Goal: Task Accomplishment & Management: Use online tool/utility

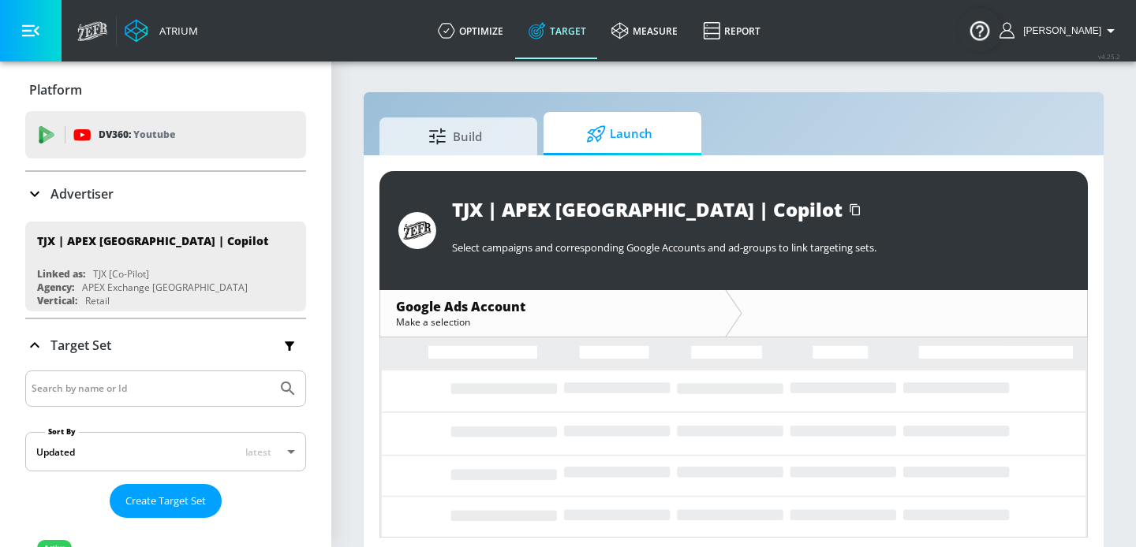
click at [107, 199] on p "Advertiser" at bounding box center [81, 193] width 63 height 17
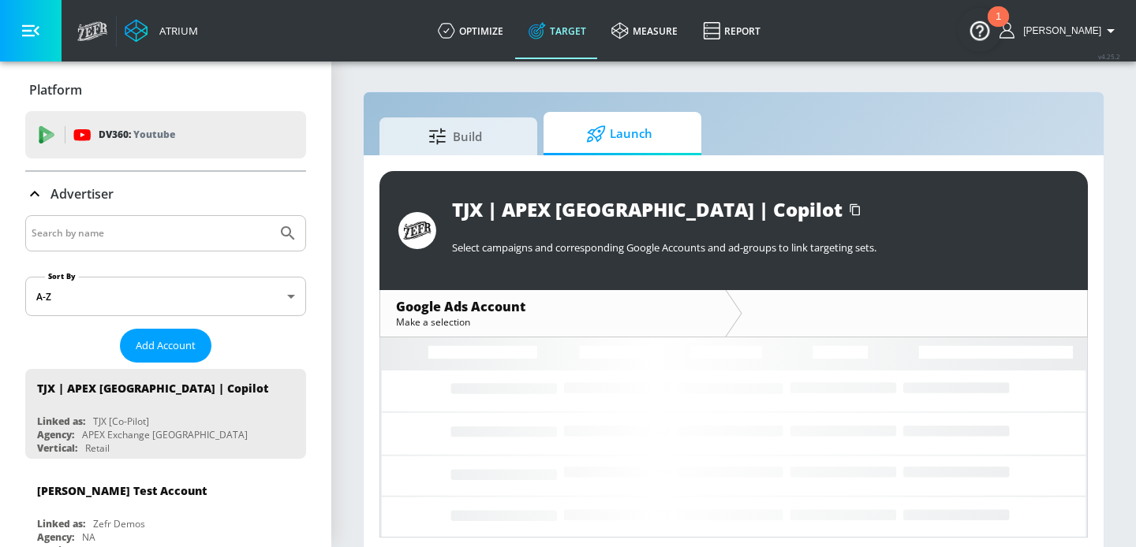
click at [109, 229] on input "Search by name" at bounding box center [151, 233] width 239 height 21
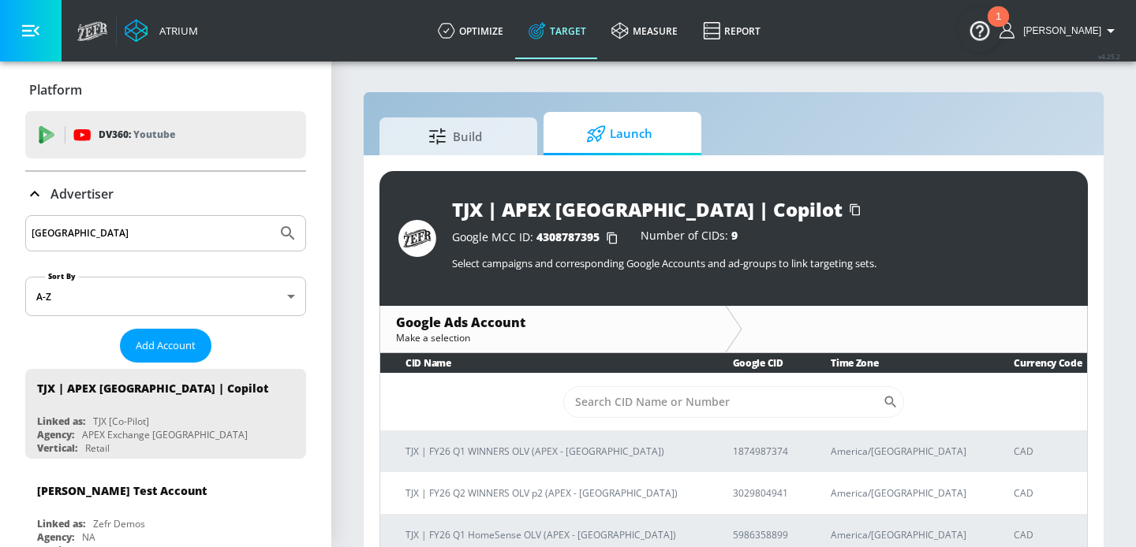
type input "[GEOGRAPHIC_DATA]"
click at [271, 216] on button "Submit Search" at bounding box center [288, 233] width 35 height 35
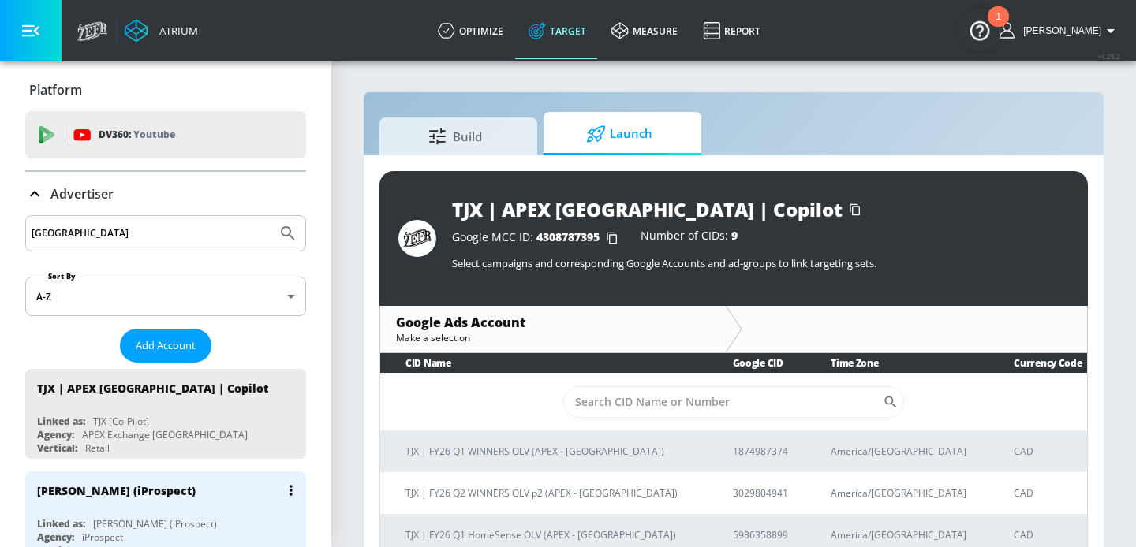
click at [166, 499] on div "[PERSON_NAME] (iProspect)" at bounding box center [169, 491] width 265 height 38
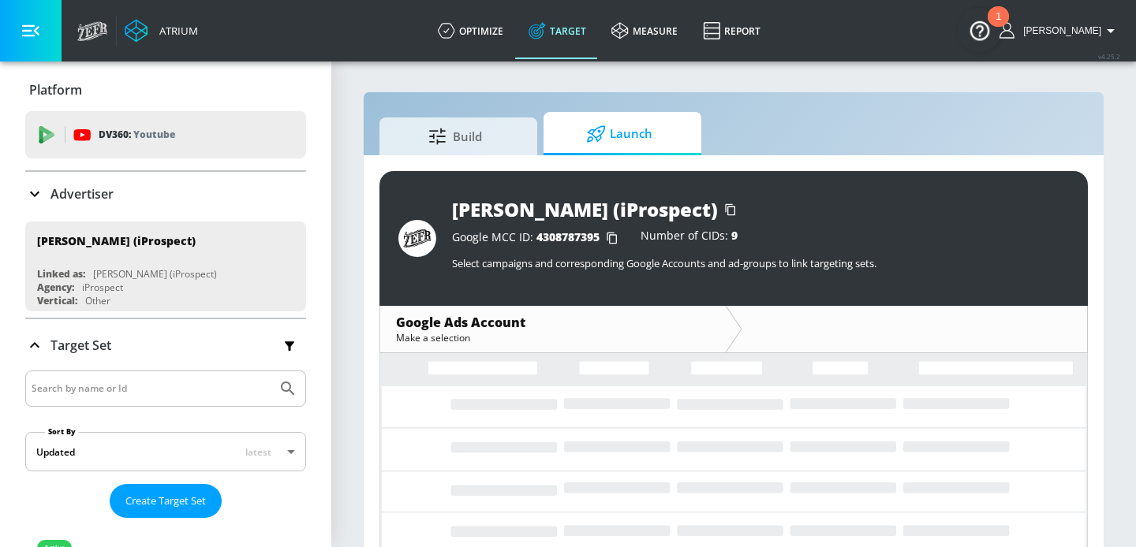
click at [637, 131] on span "Launch" at bounding box center [619, 134] width 120 height 38
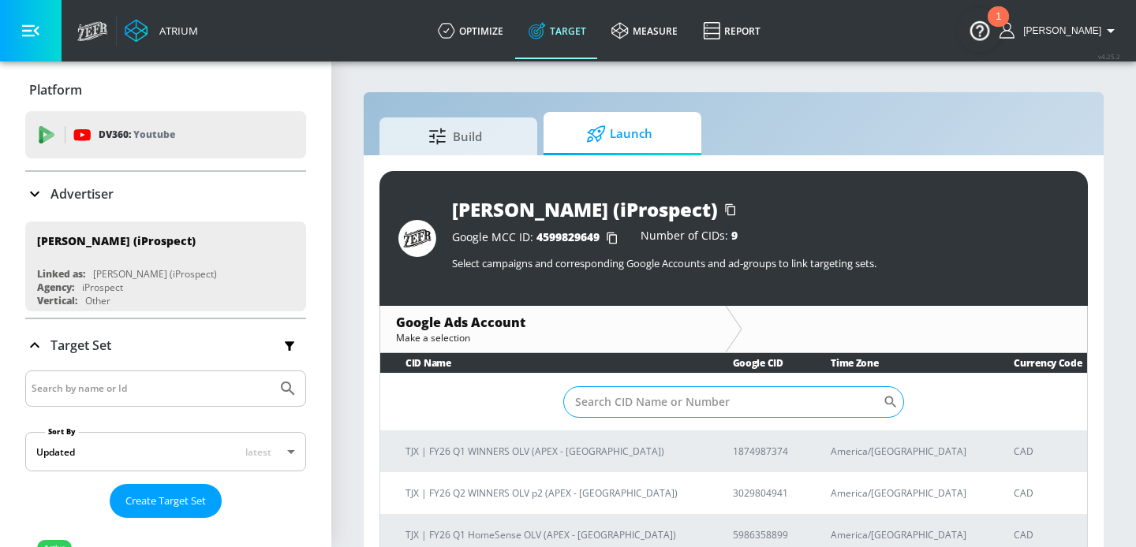
click at [639, 393] on input "Sort By" at bounding box center [723, 403] width 320 height 32
paste input "2727364058"
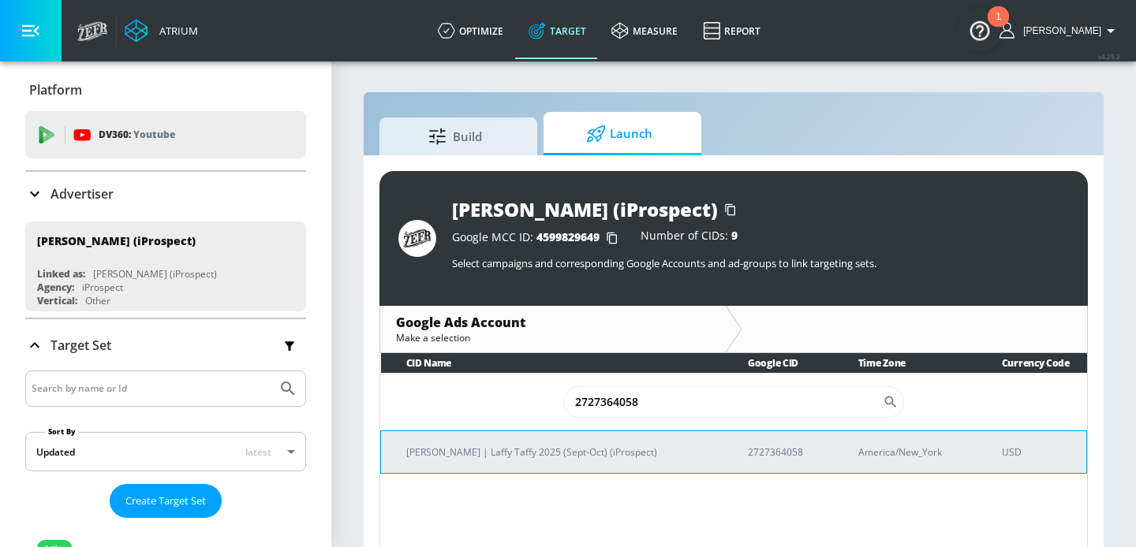
type input "2727364058"
click at [559, 452] on p "[PERSON_NAME] | Laffy Taffy 2025 (Sept-Oct) (iProspect)" at bounding box center [558, 452] width 304 height 17
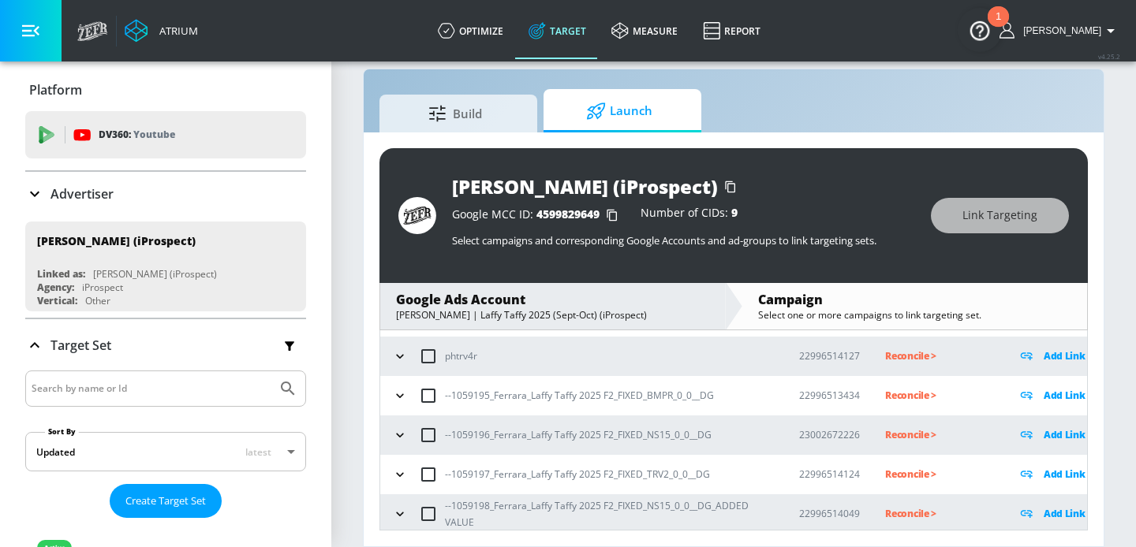
scroll to position [158, 0]
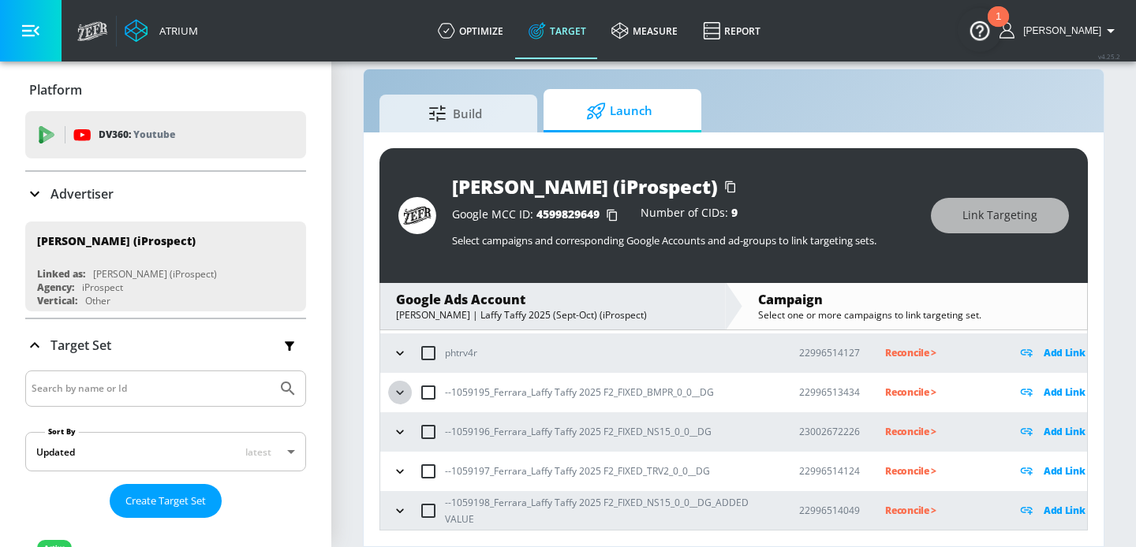
click at [402, 392] on icon "button" at bounding box center [399, 393] width 7 height 4
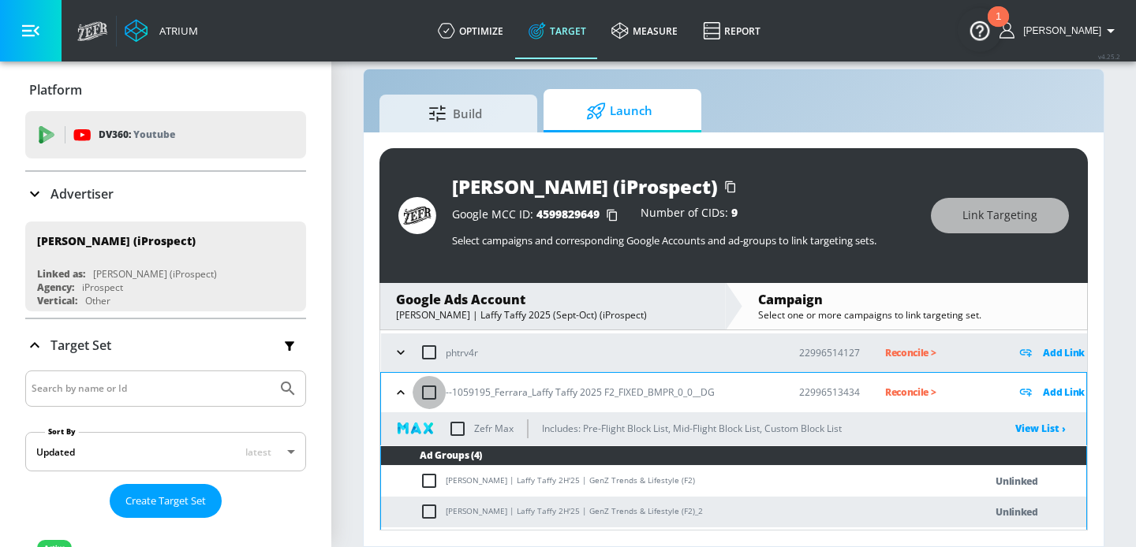
click at [428, 393] on input "checkbox" at bounding box center [429, 392] width 33 height 33
checkbox input "true"
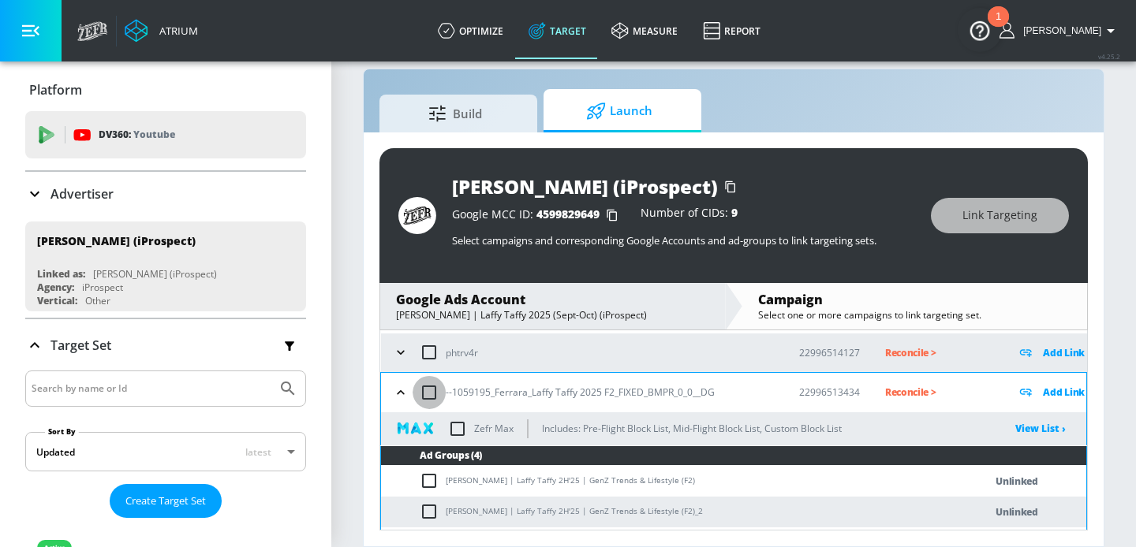
checkbox input "true"
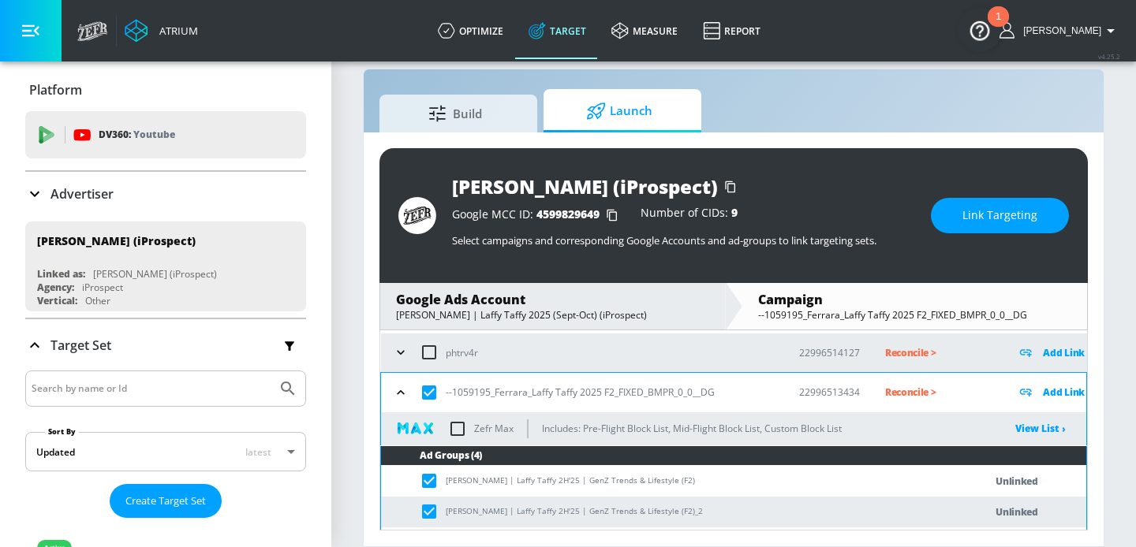
click at [509, 481] on td "[PERSON_NAME] | Laffy Taffy 2H'25 | GenZ Trends & Lifestyle (F2)" at bounding box center [666, 481] width 571 height 31
copy td "[PERSON_NAME] | Laffy Taffy 2H'25 | GenZ Trends & Lifestyle (F2)"
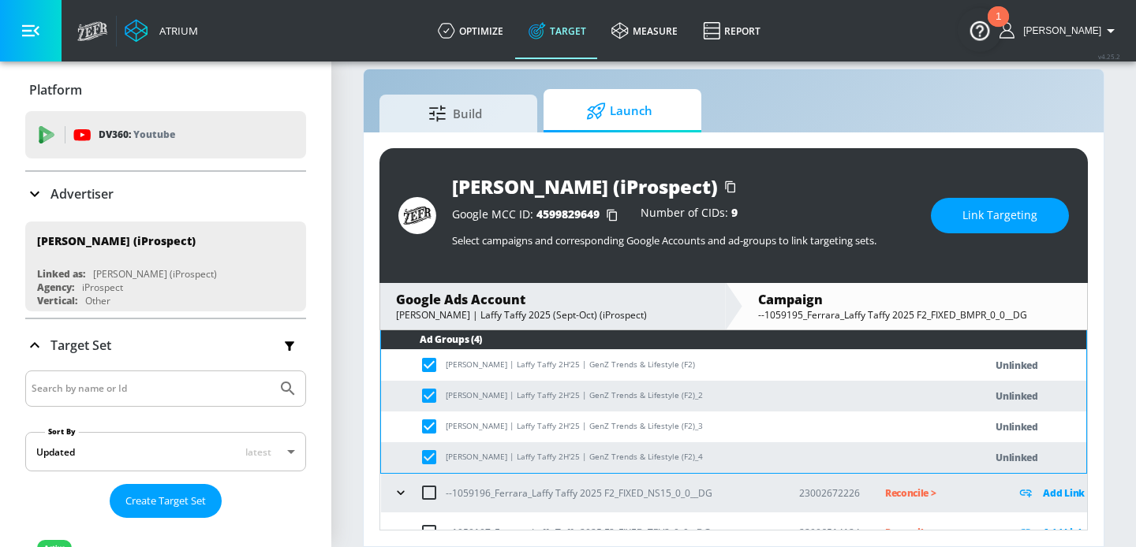
click at [1024, 221] on span "Link Targeting" at bounding box center [999, 216] width 75 height 20
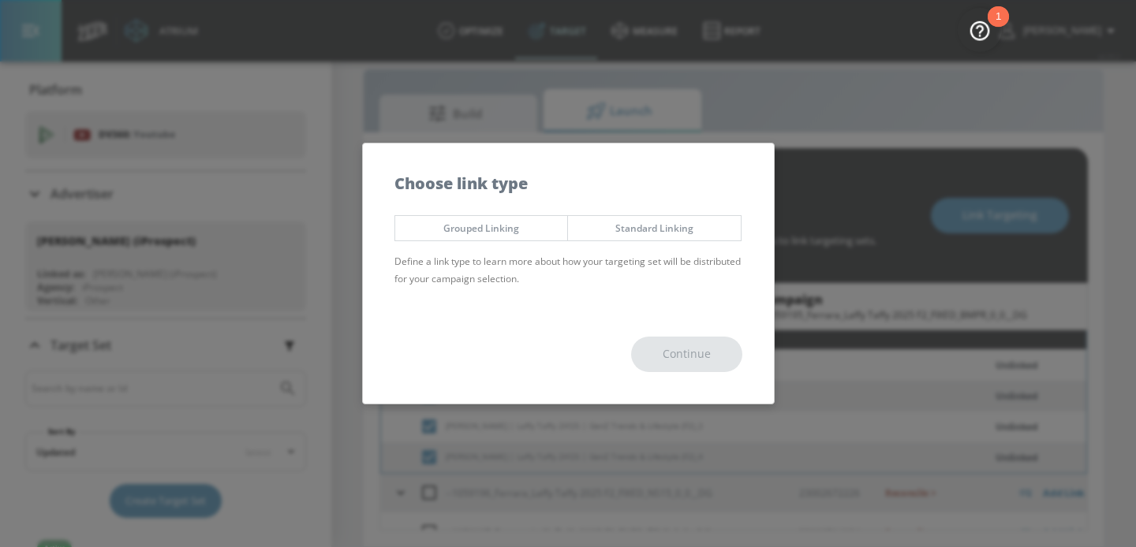
click at [528, 239] on button "Grouped Linking" at bounding box center [481, 228] width 174 height 26
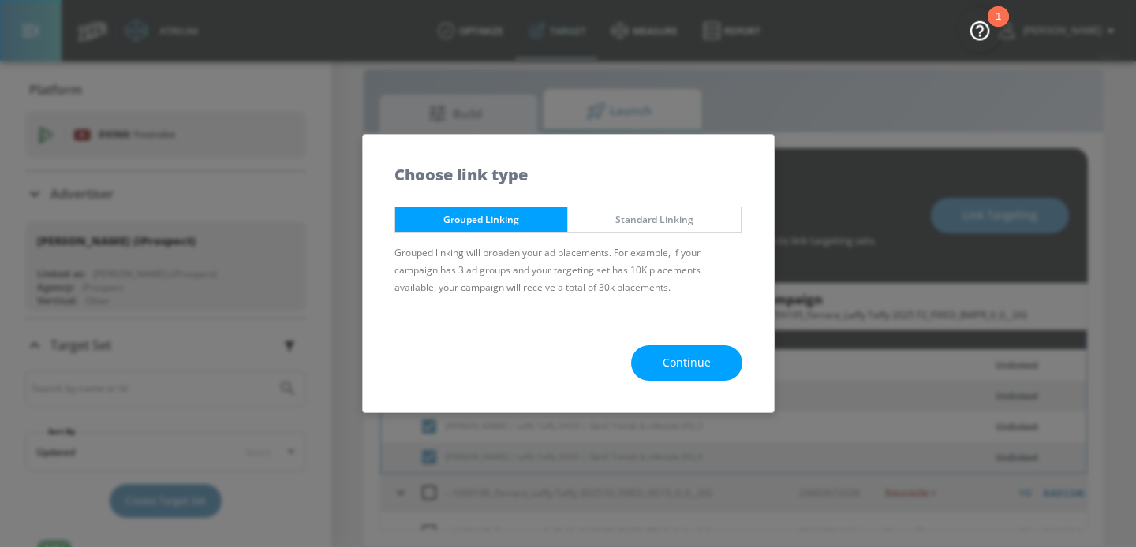
click at [689, 356] on span "Continue" at bounding box center [687, 363] width 48 height 20
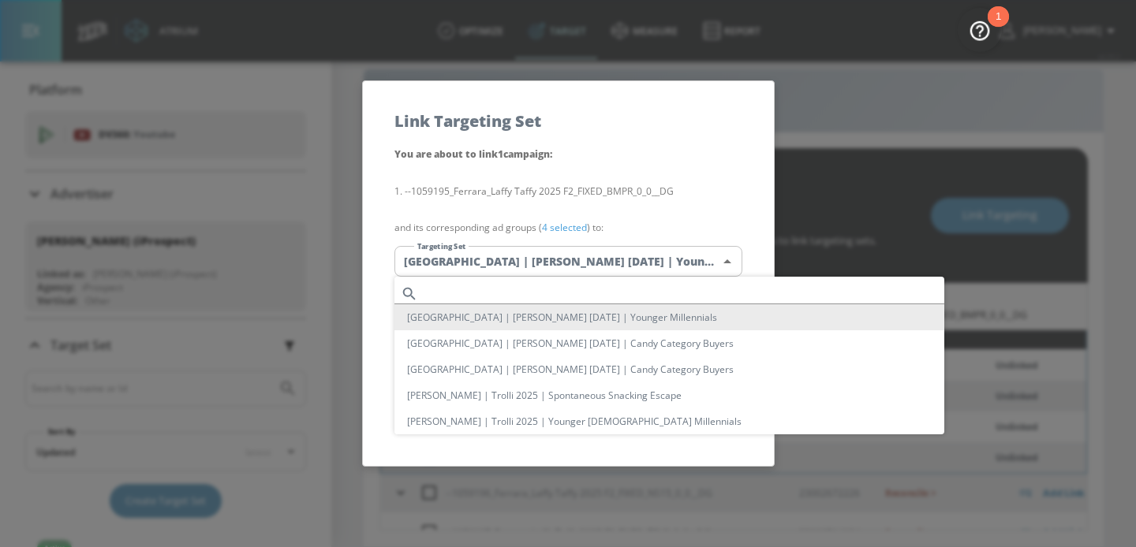
click at [560, 257] on body "Atrium optimize Target measure Report optimize Target measure Report v 4.25.2 […" at bounding box center [568, 262] width 1136 height 570
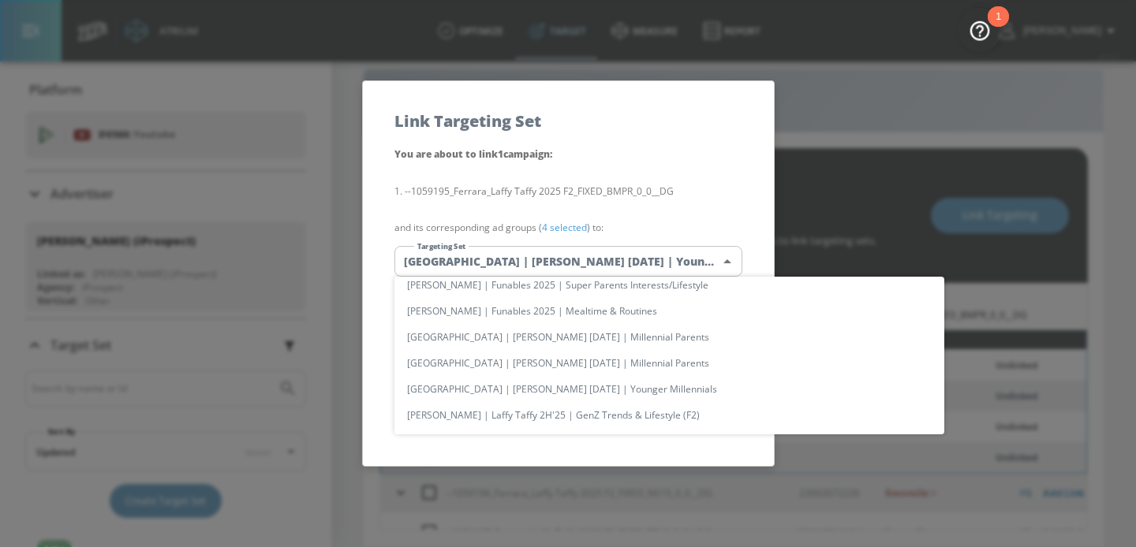
scroll to position [694, 0]
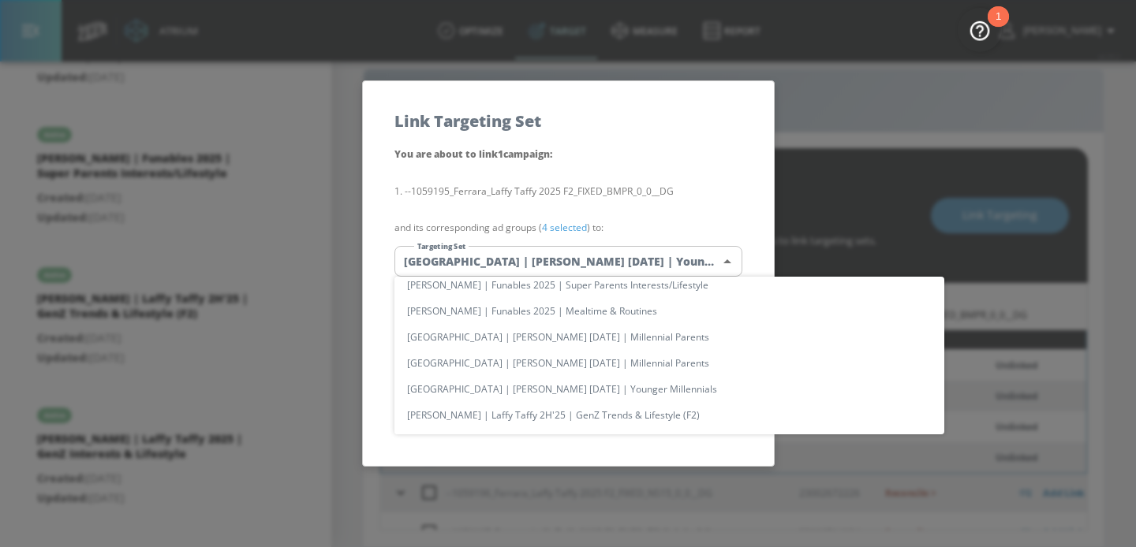
click at [552, 414] on li "[PERSON_NAME] | Laffy Taffy 2H'25 | GenZ Trends & Lifestyle (F2)" at bounding box center [669, 415] width 550 height 26
type input "96571cda-3a8e-4902-96c3-b6be73c7a5b8"
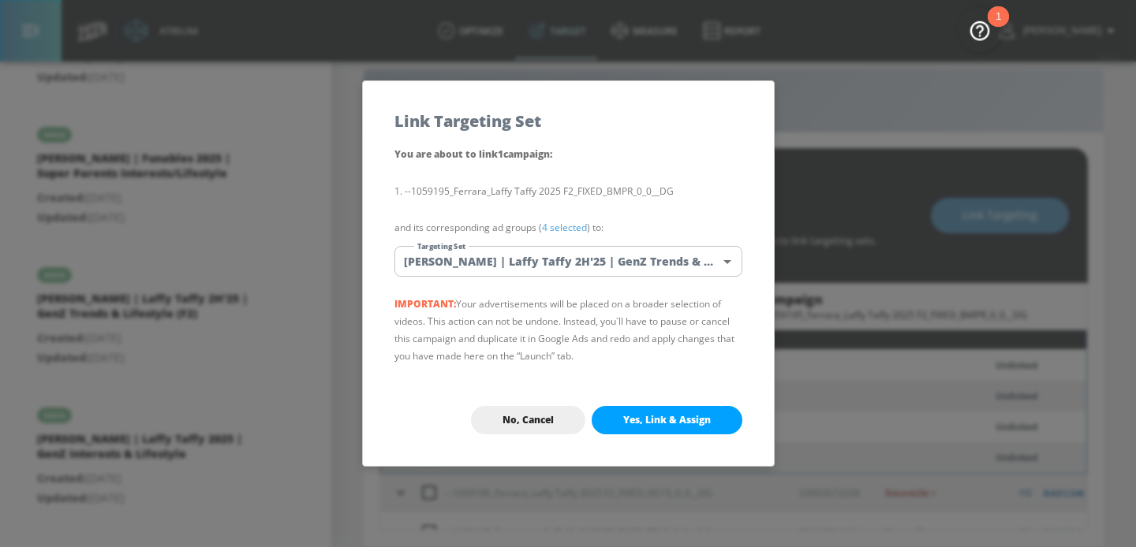
click at [604, 424] on button "Yes, Link & Assign" at bounding box center [667, 420] width 151 height 28
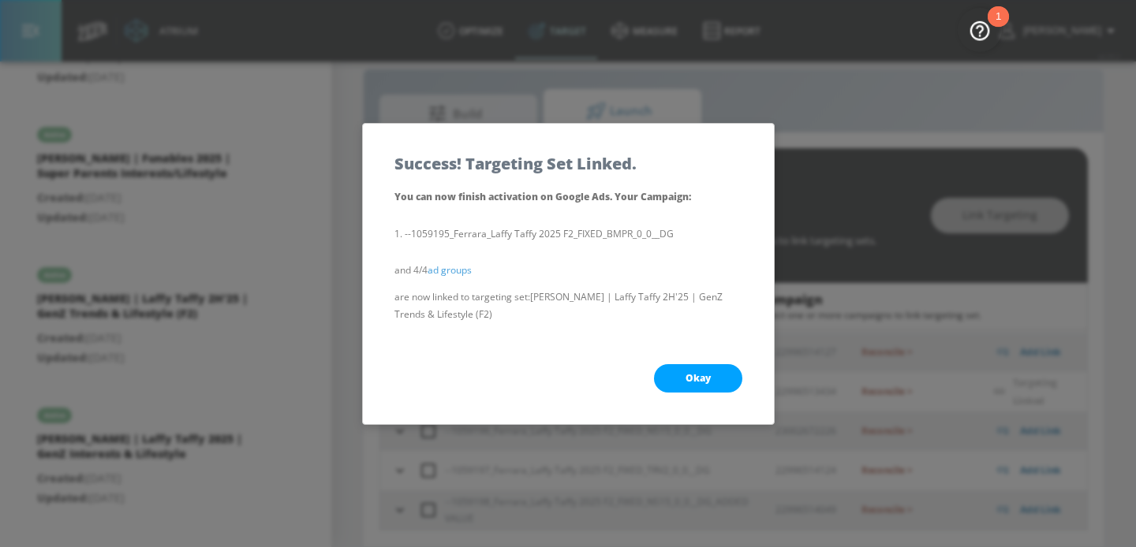
scroll to position [158, 0]
click at [640, 378] on div "Okay" at bounding box center [568, 379] width 411 height 92
click at [690, 378] on span "Okay" at bounding box center [698, 378] width 25 height 13
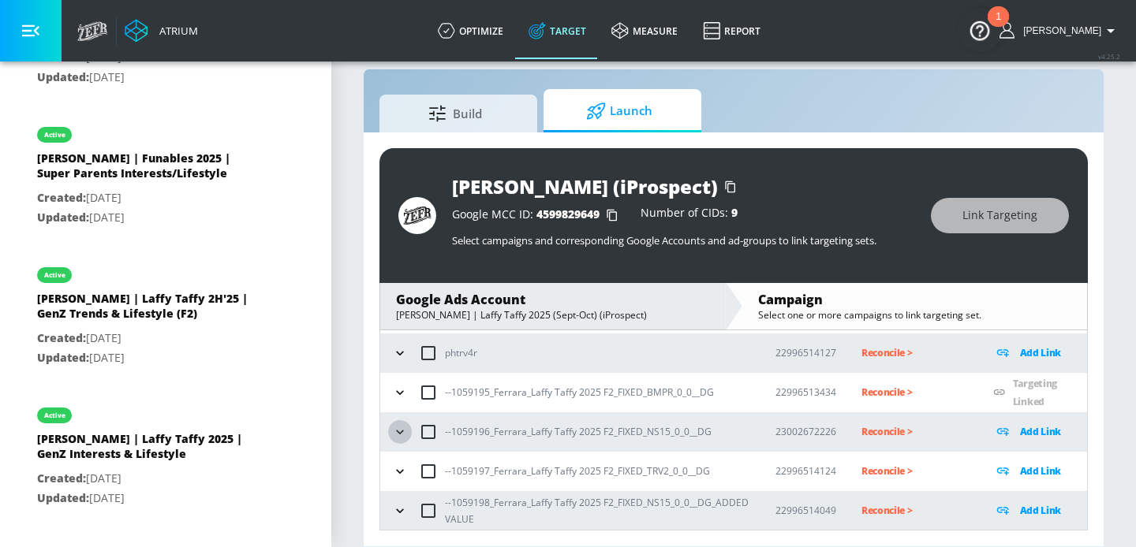
click at [398, 431] on icon "button" at bounding box center [399, 432] width 7 height 4
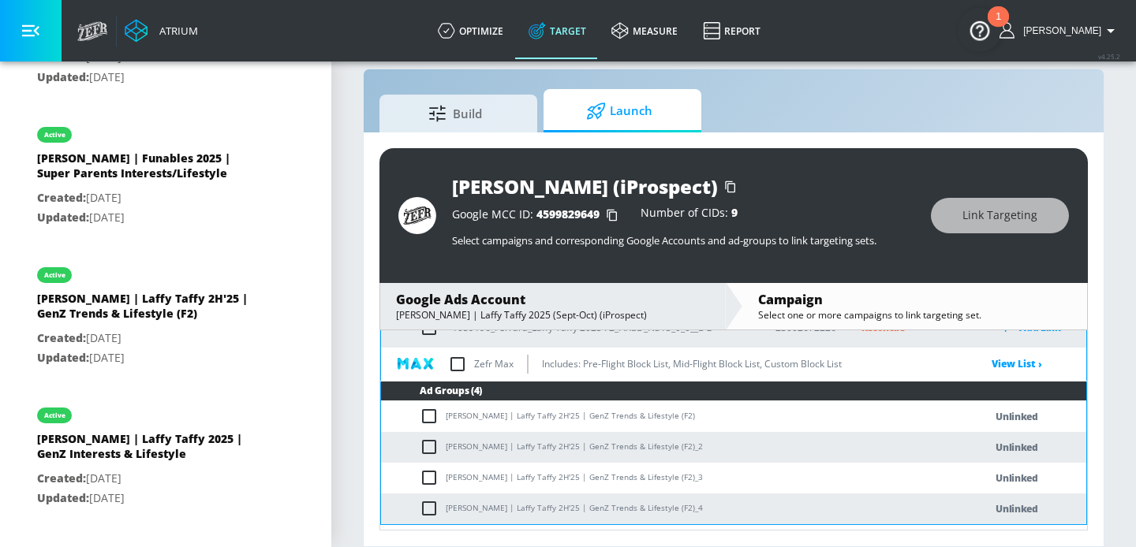
scroll to position [226, 0]
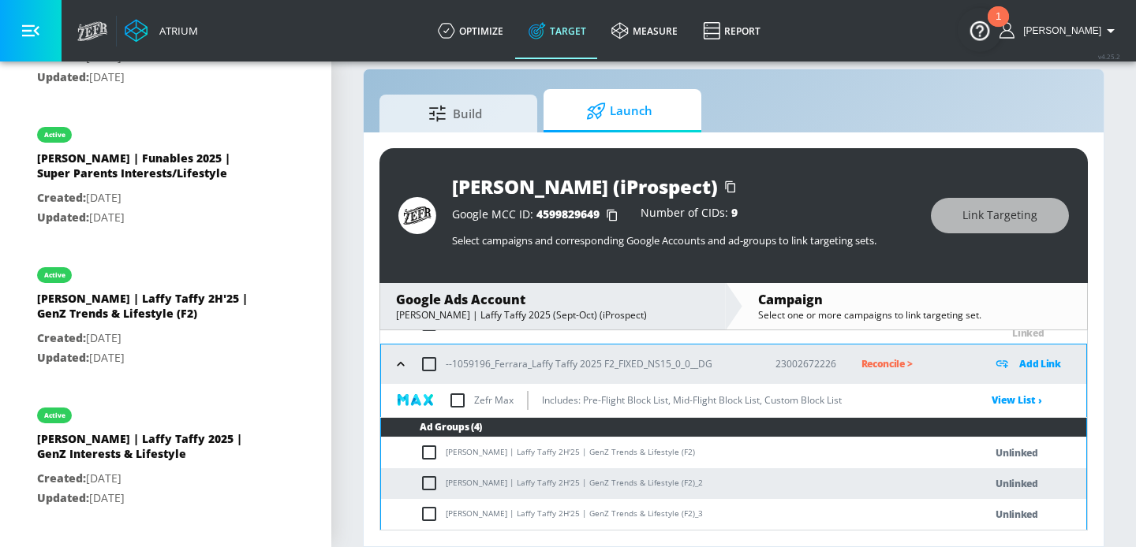
click at [433, 363] on input "checkbox" at bounding box center [429, 364] width 33 height 33
checkbox input "true"
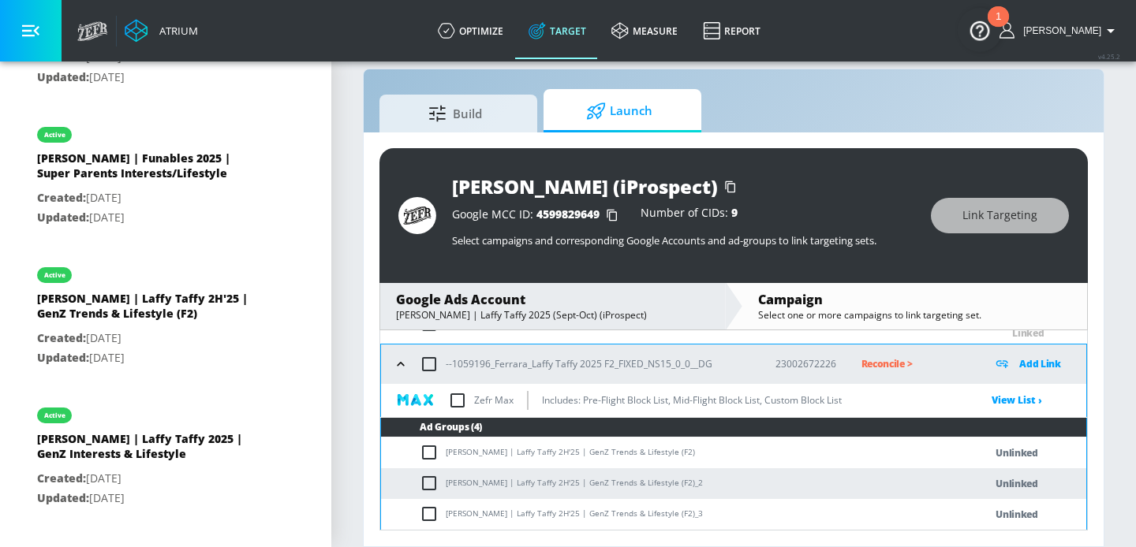
checkbox input "true"
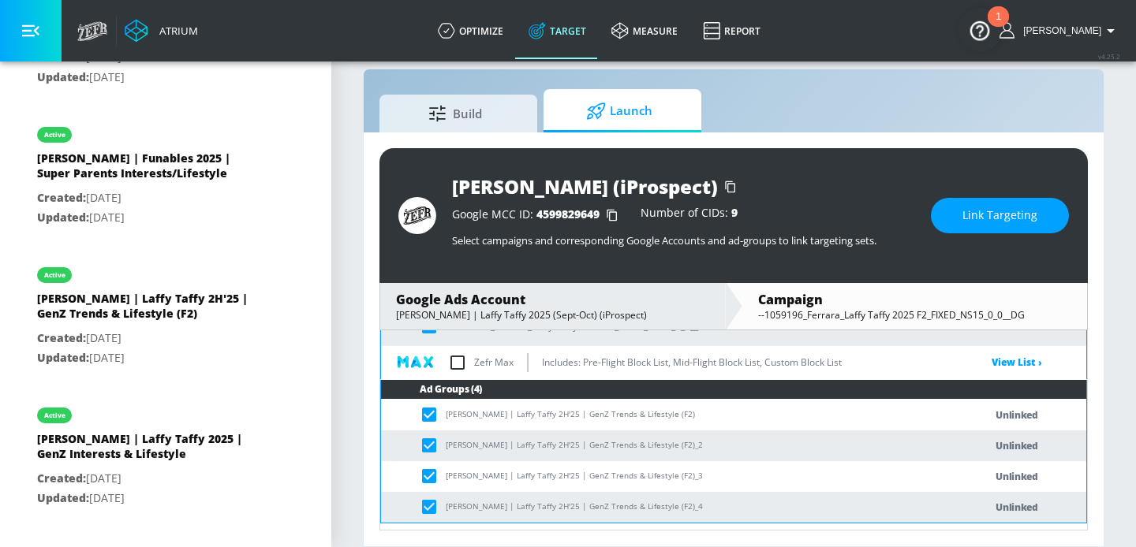
scroll to position [271, 0]
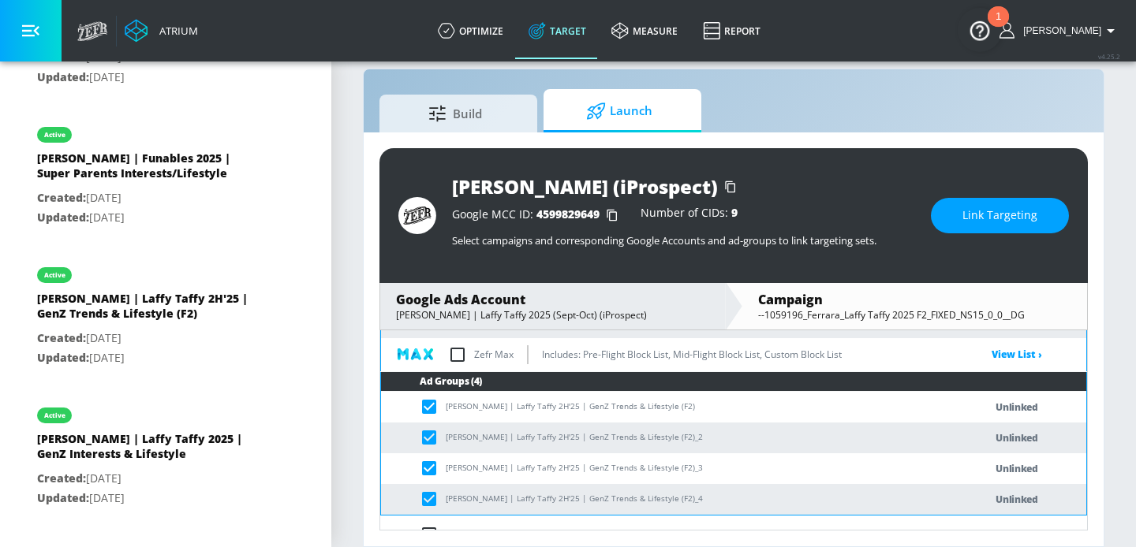
click at [959, 222] on button "Link Targeting" at bounding box center [1000, 216] width 138 height 36
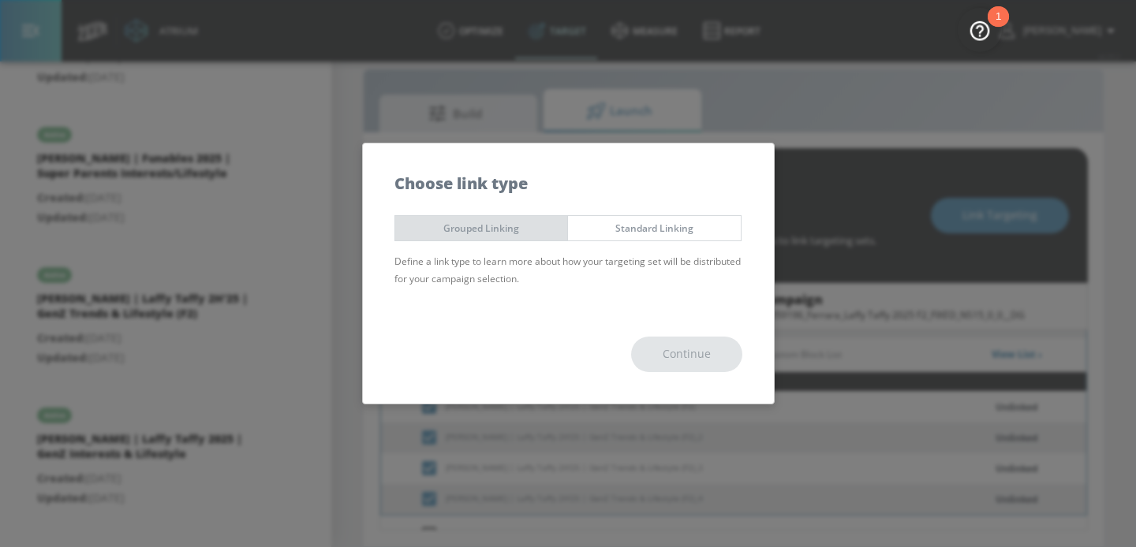
click at [491, 237] on button "Grouped Linking" at bounding box center [481, 228] width 174 height 26
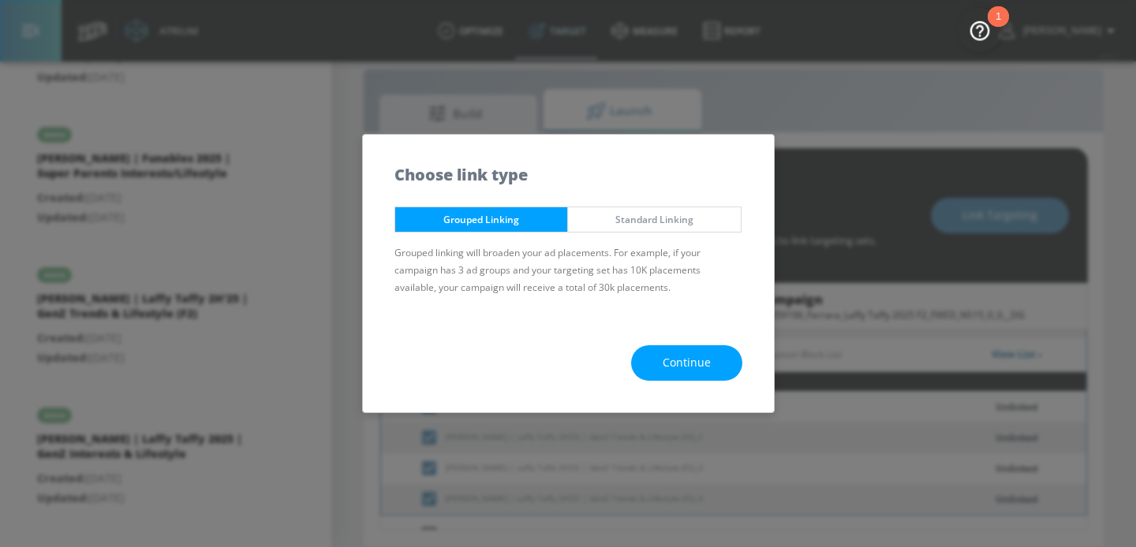
click at [667, 359] on span "Continue" at bounding box center [687, 363] width 48 height 20
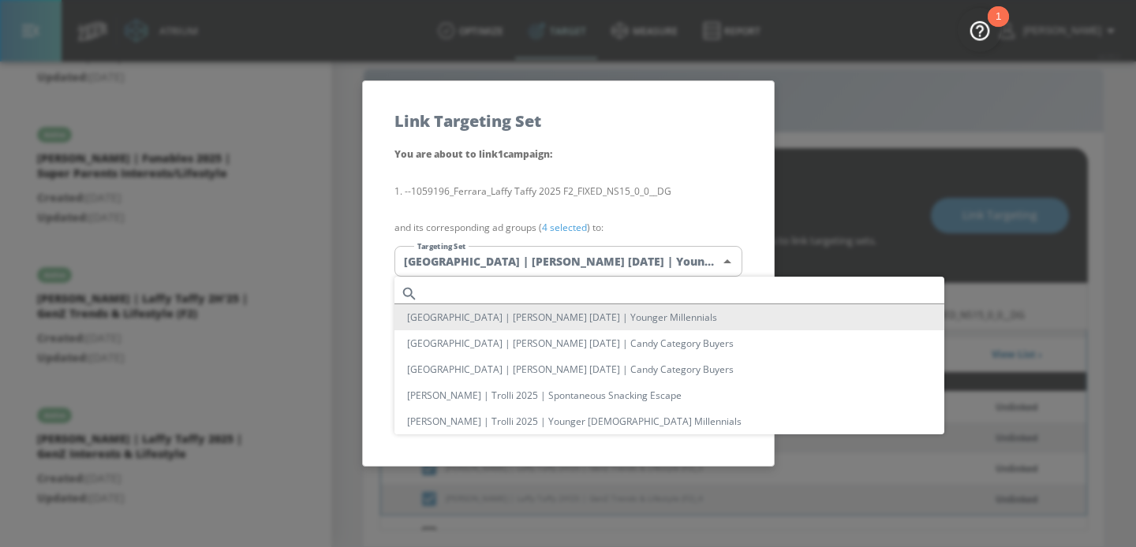
click at [522, 256] on body "Atrium optimize Target measure Report optimize Target measure Report v 4.25.2 […" at bounding box center [568, 262] width 1136 height 570
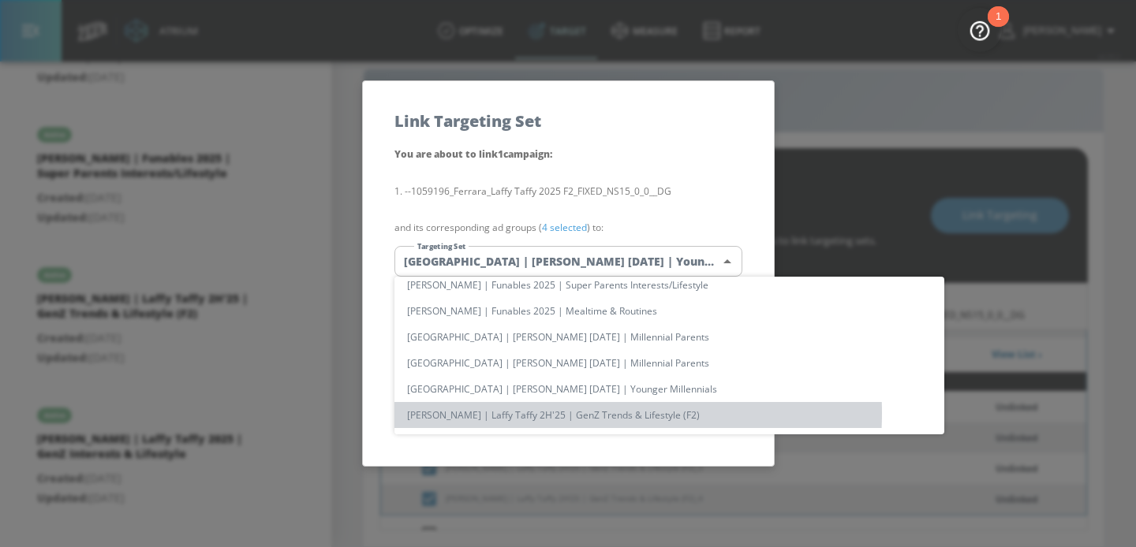
click at [574, 413] on li "[PERSON_NAME] | Laffy Taffy 2H'25 | GenZ Trends & Lifestyle (F2)" at bounding box center [669, 415] width 550 height 26
type input "96571cda-3a8e-4902-96c3-b6be73c7a5b8"
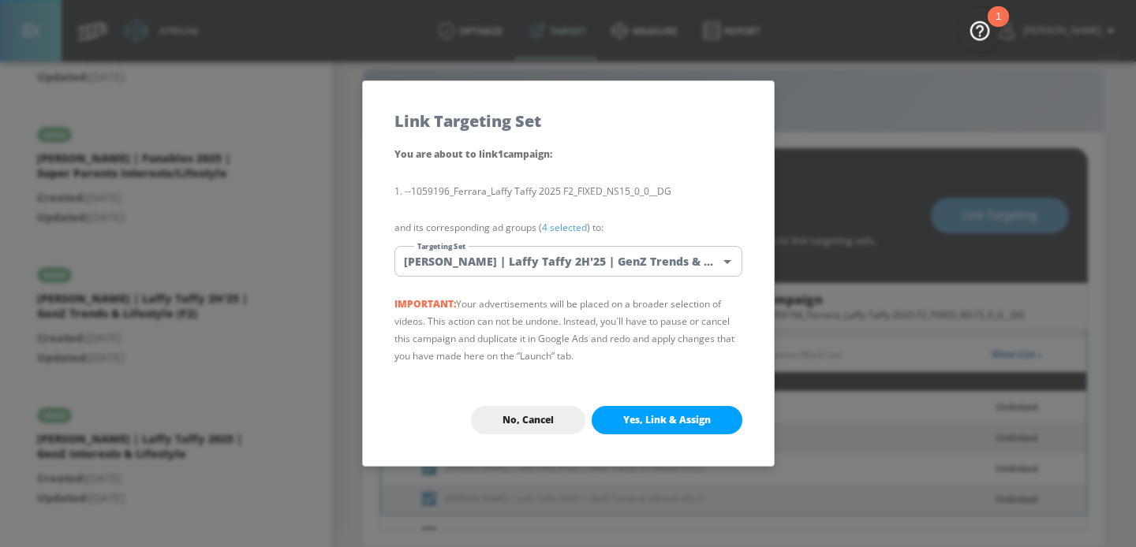
click at [626, 422] on span "Yes, Link & Assign" at bounding box center [667, 420] width 88 height 13
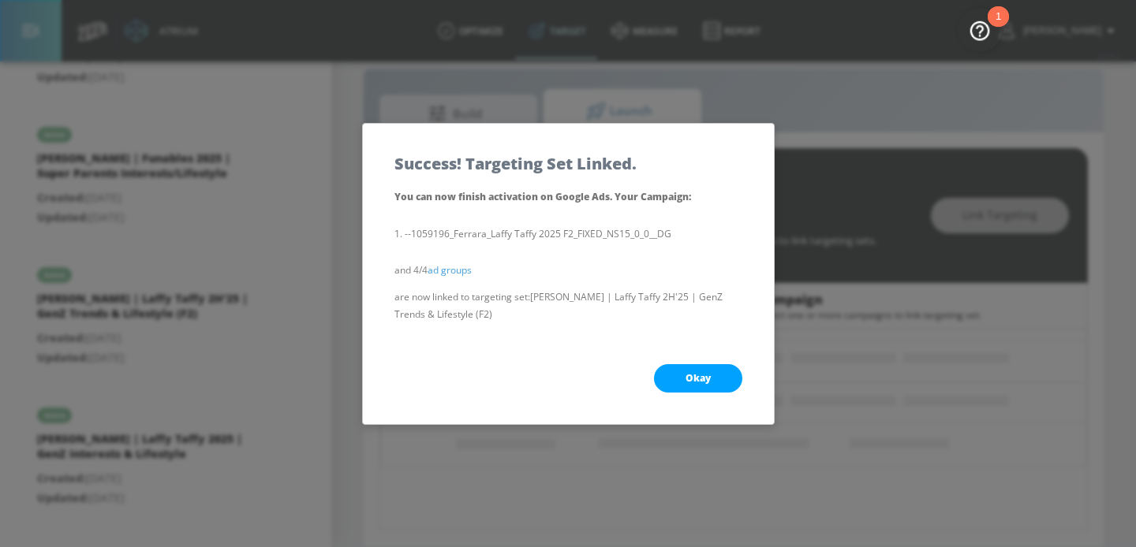
scroll to position [158, 0]
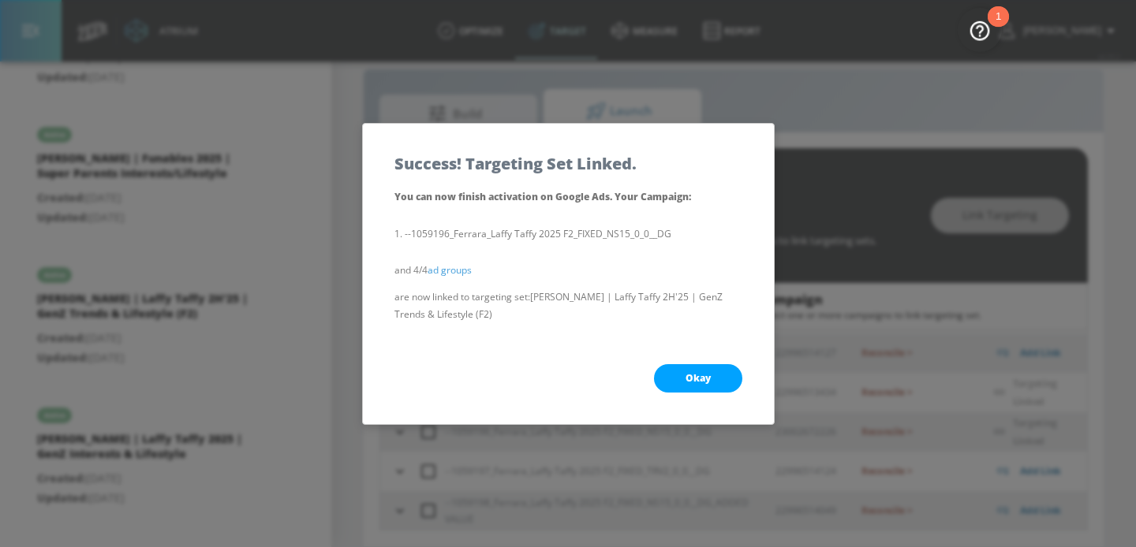
click at [708, 372] on span "Okay" at bounding box center [698, 378] width 25 height 13
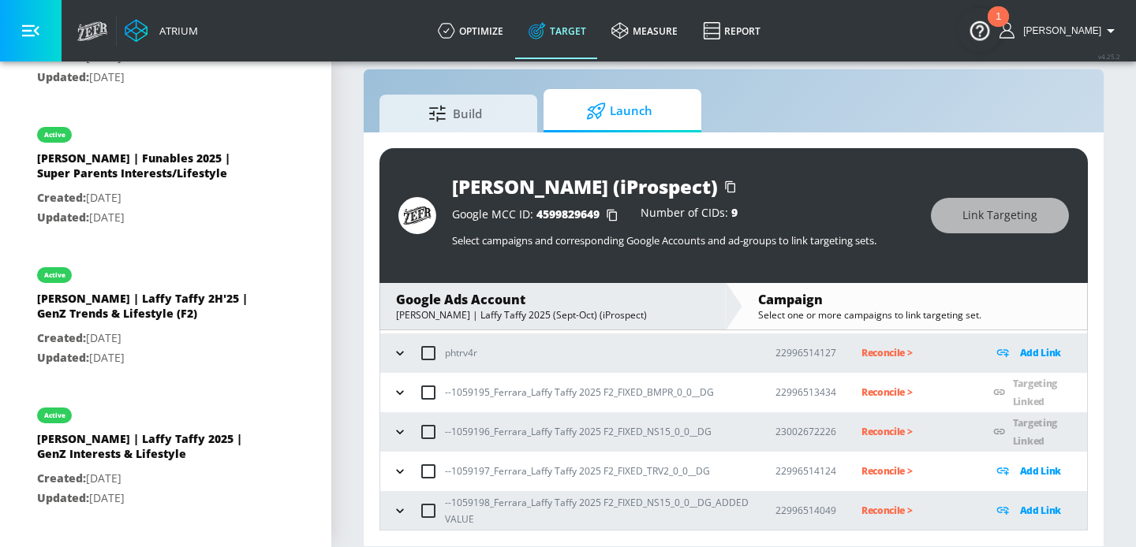
click at [394, 469] on icon "button" at bounding box center [400, 472] width 16 height 16
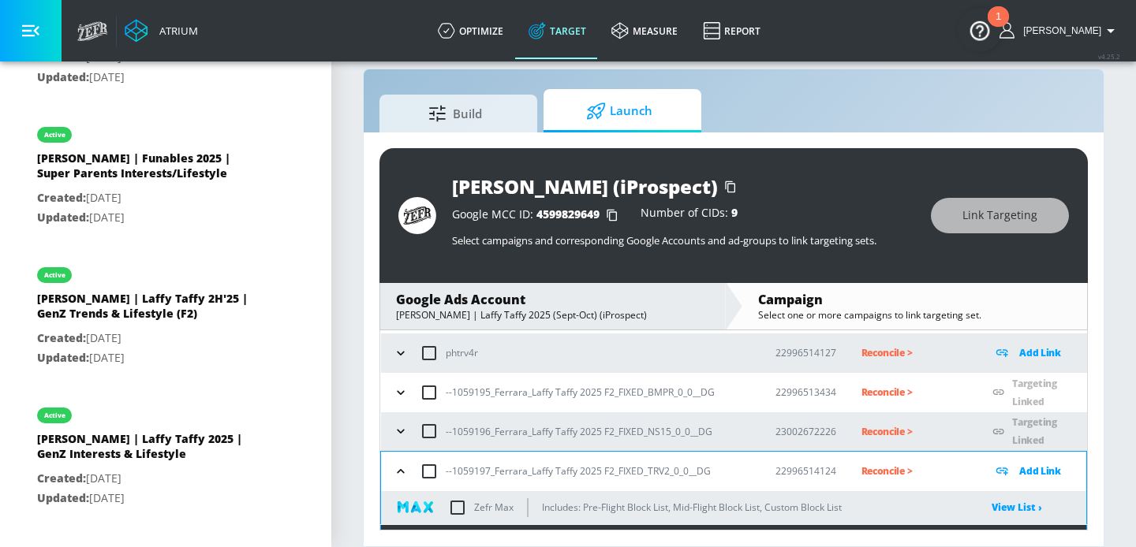
scroll to position [287, 0]
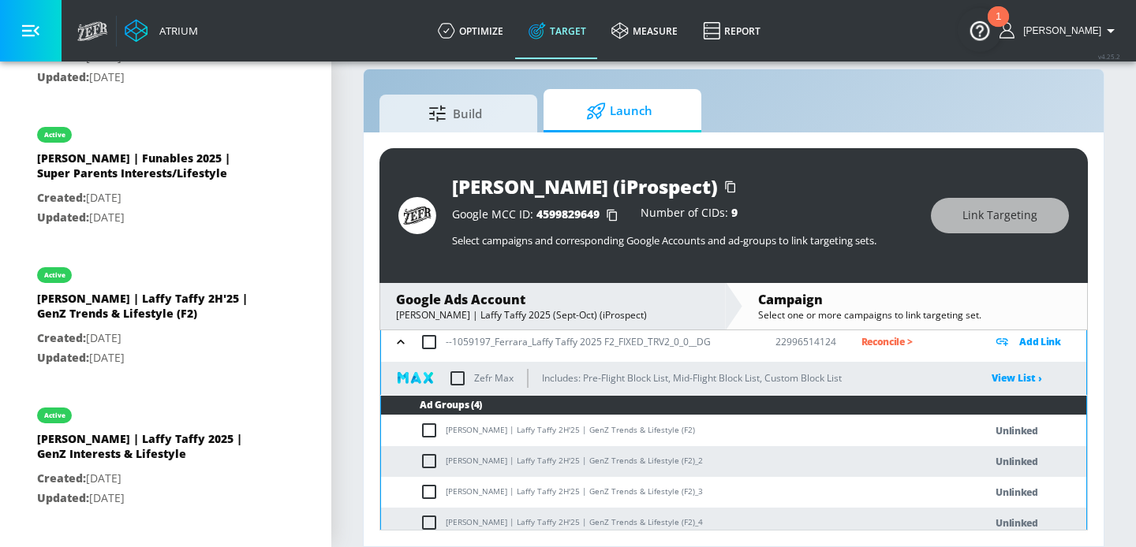
click at [429, 337] on input "checkbox" at bounding box center [429, 342] width 33 height 33
checkbox input "true"
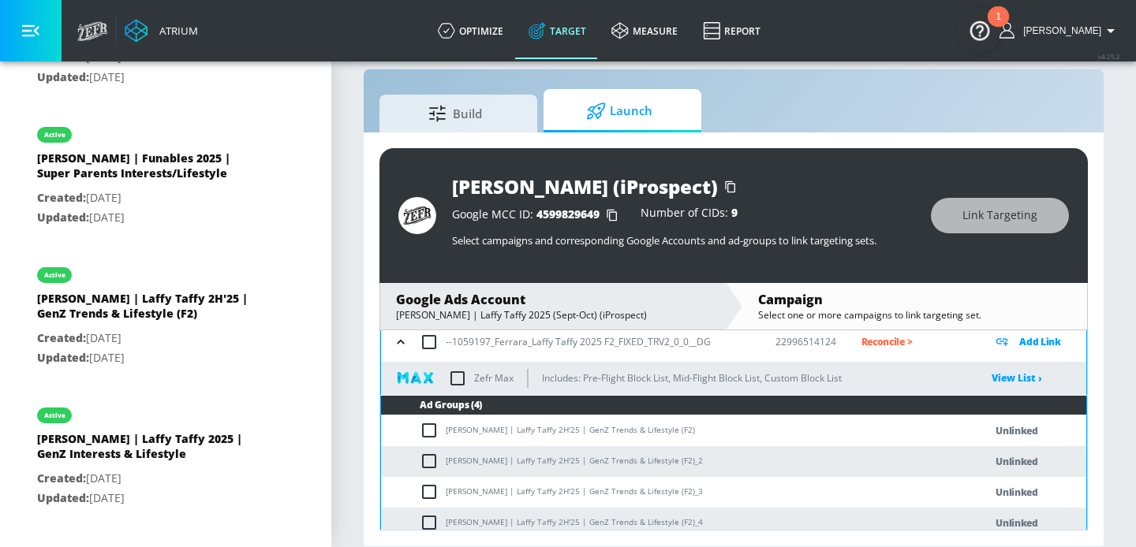
checkbox input "true"
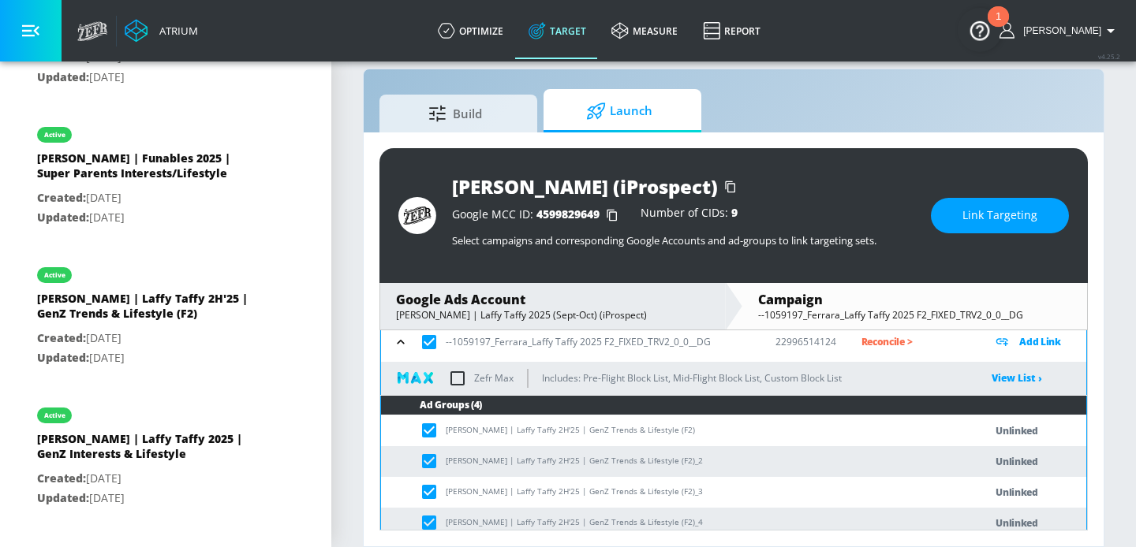
click at [1028, 207] on span "Link Targeting" at bounding box center [999, 216] width 75 height 20
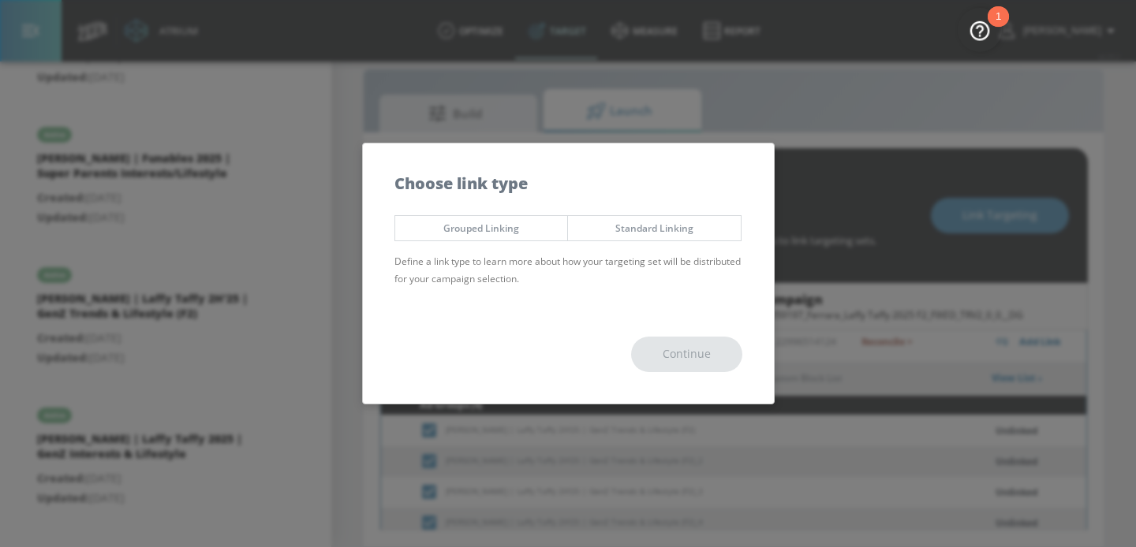
click at [542, 220] on span "Grouped Linking" at bounding box center [481, 228] width 149 height 17
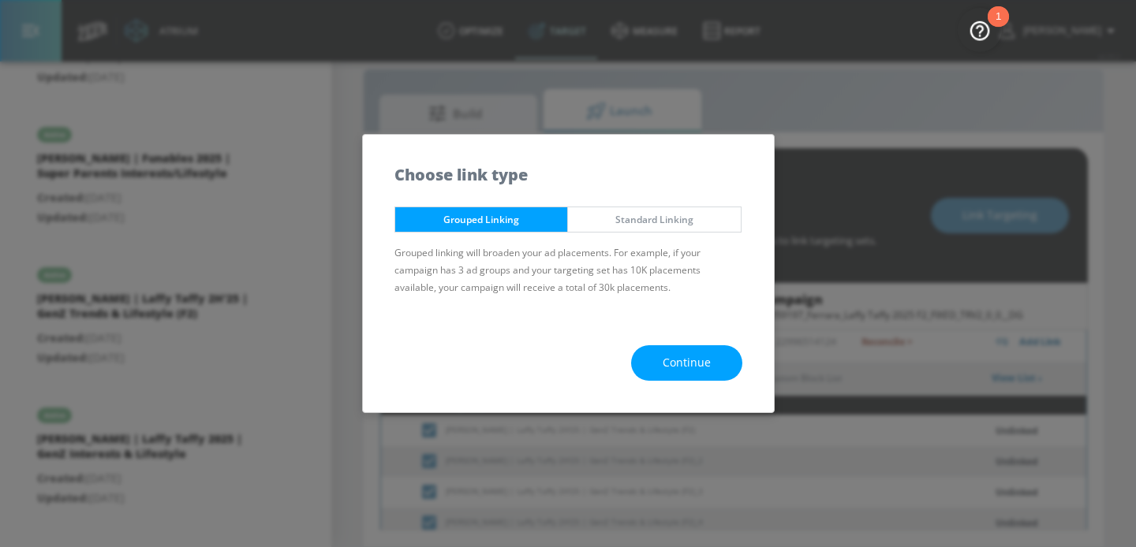
click at [675, 348] on button "Continue" at bounding box center [686, 364] width 111 height 36
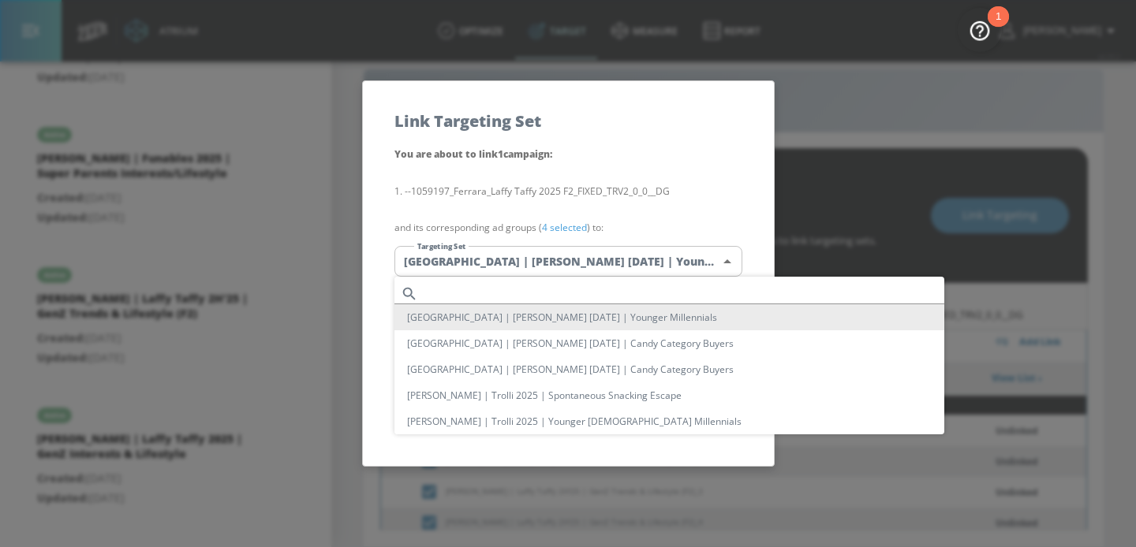
click at [562, 259] on body "Atrium optimize Target measure Report optimize Target measure Report v 4.25.2 […" at bounding box center [568, 262] width 1136 height 570
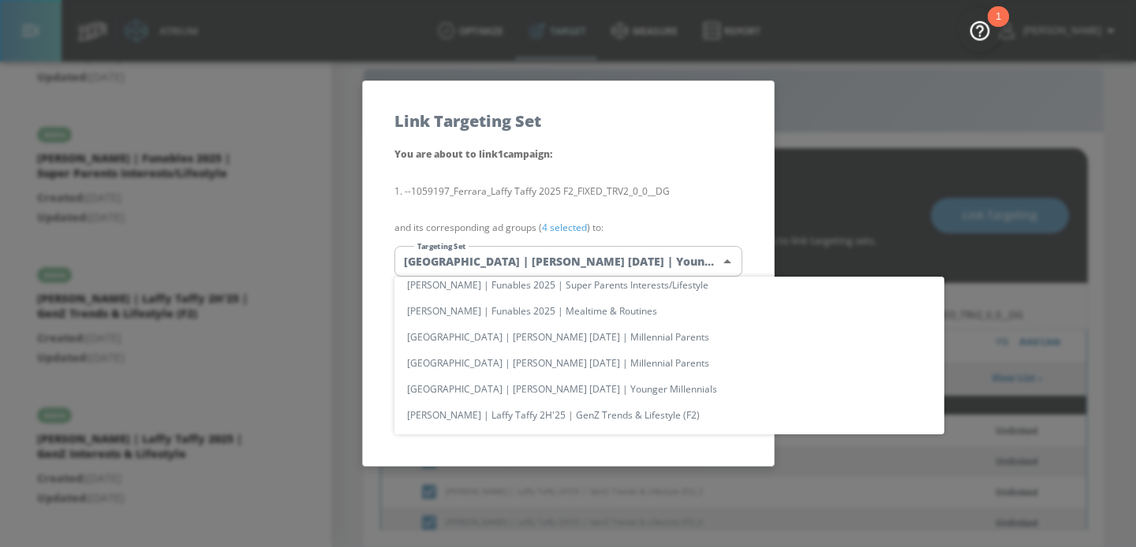
click at [553, 415] on li "[PERSON_NAME] | Laffy Taffy 2H'25 | GenZ Trends & Lifestyle (F2)" at bounding box center [669, 415] width 550 height 26
type input "96571cda-3a8e-4902-96c3-b6be73c7a5b8"
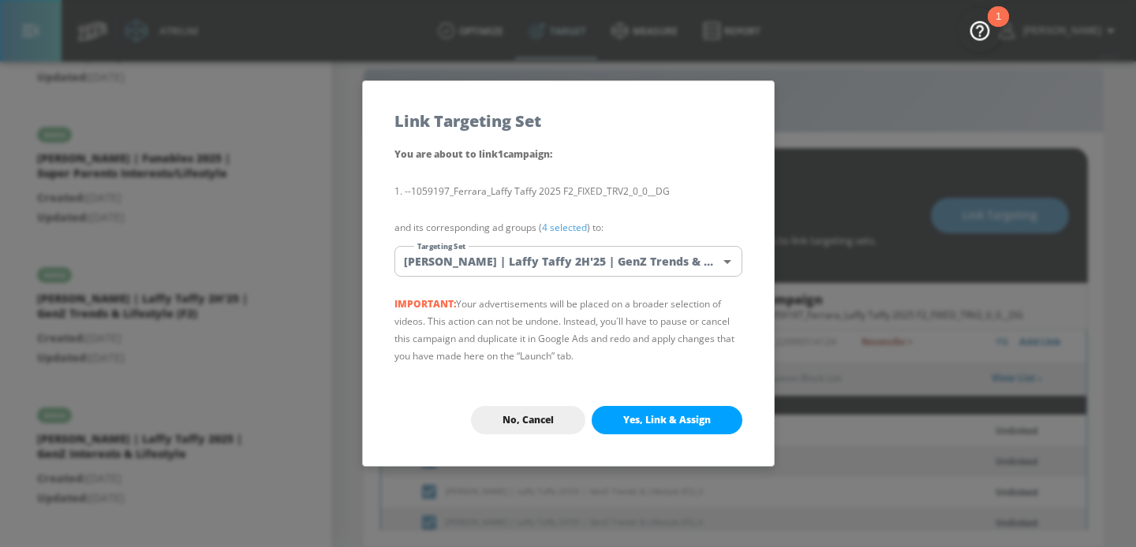
click at [657, 411] on button "Yes, Link & Assign" at bounding box center [667, 420] width 151 height 28
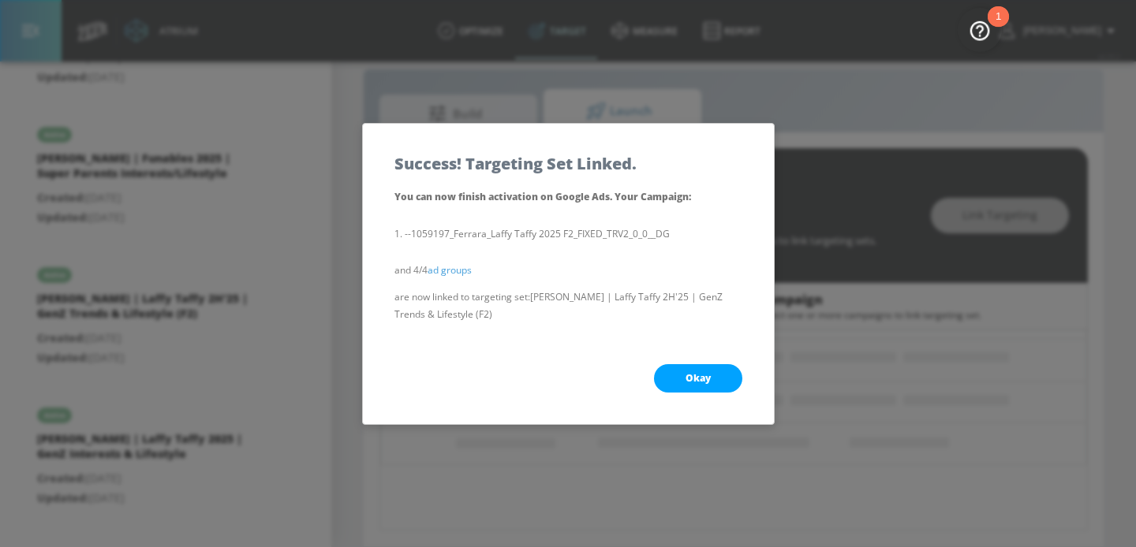
scroll to position [192, 0]
click at [714, 378] on button "Okay" at bounding box center [698, 378] width 88 height 28
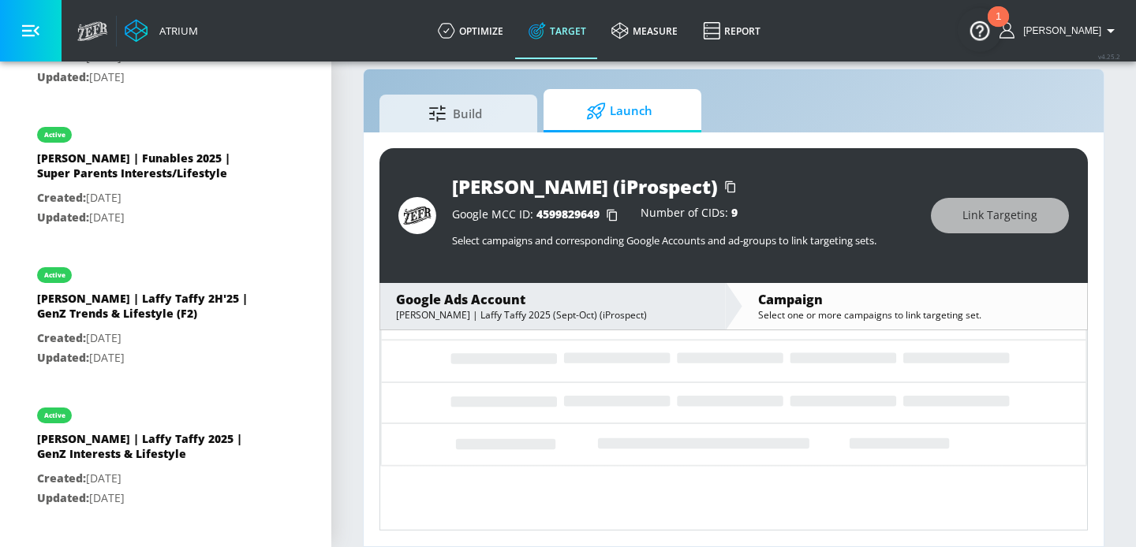
scroll to position [158, 0]
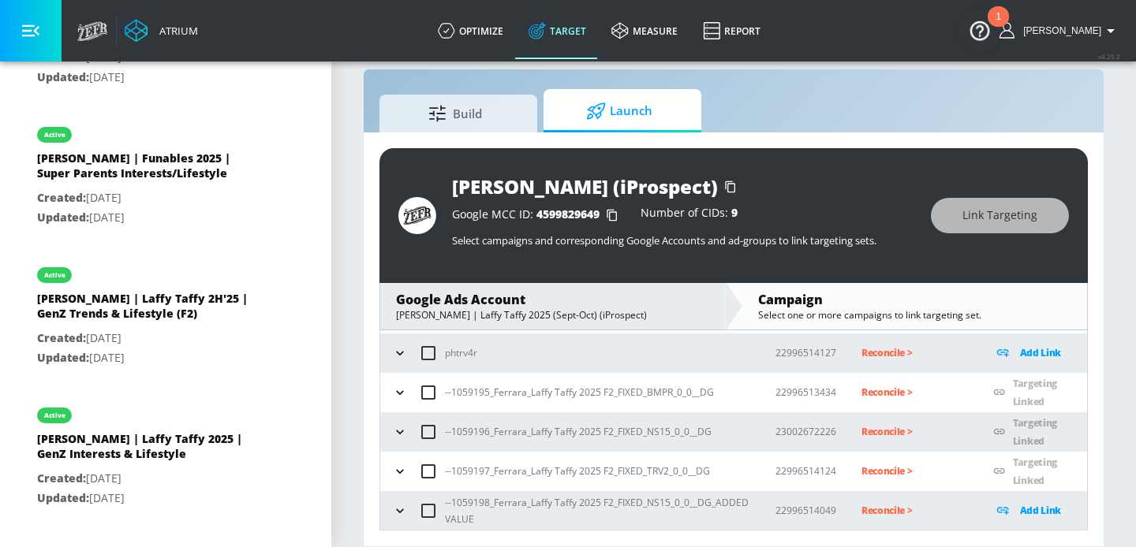
click at [402, 510] on icon "button" at bounding box center [399, 511] width 7 height 4
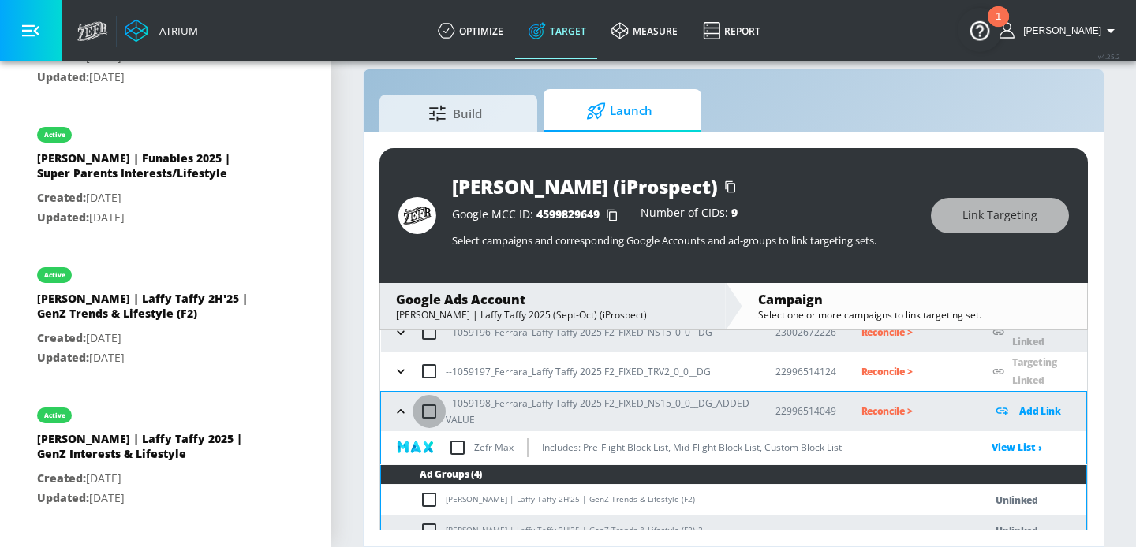
click at [424, 418] on input "checkbox" at bounding box center [429, 411] width 33 height 33
checkbox input "true"
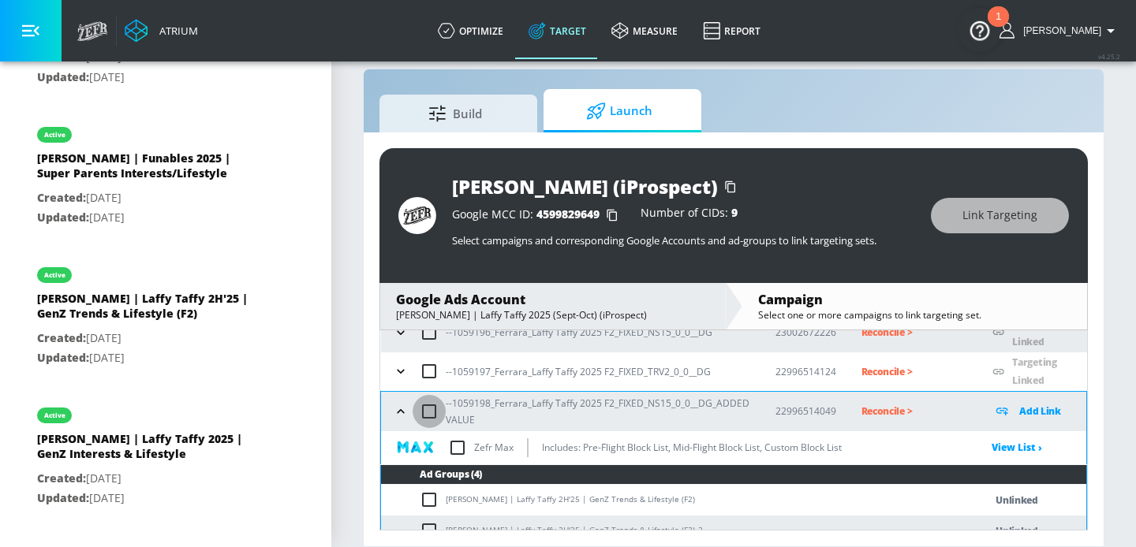
checkbox input "true"
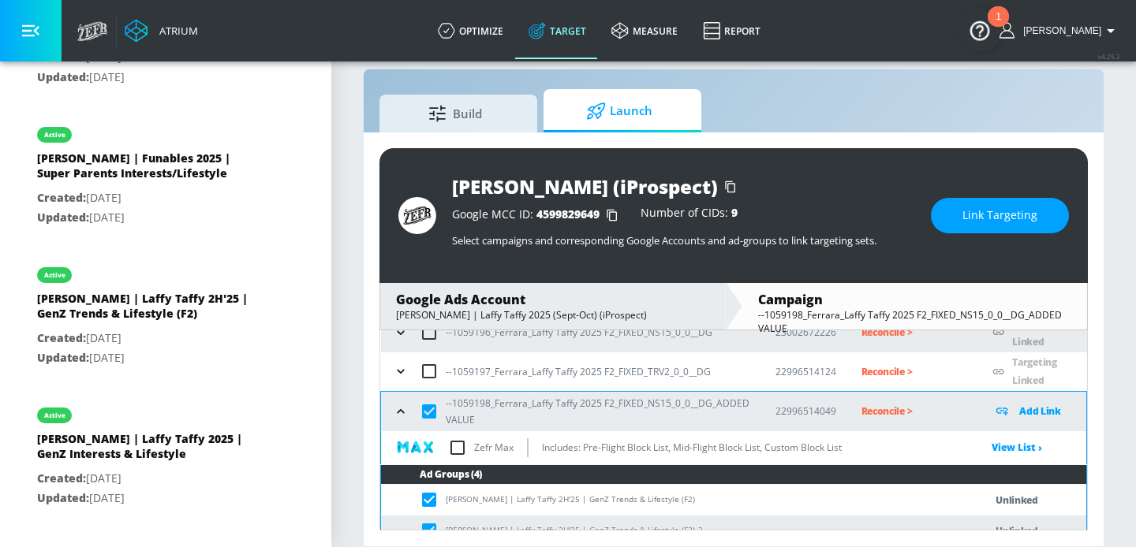
scroll to position [336, 0]
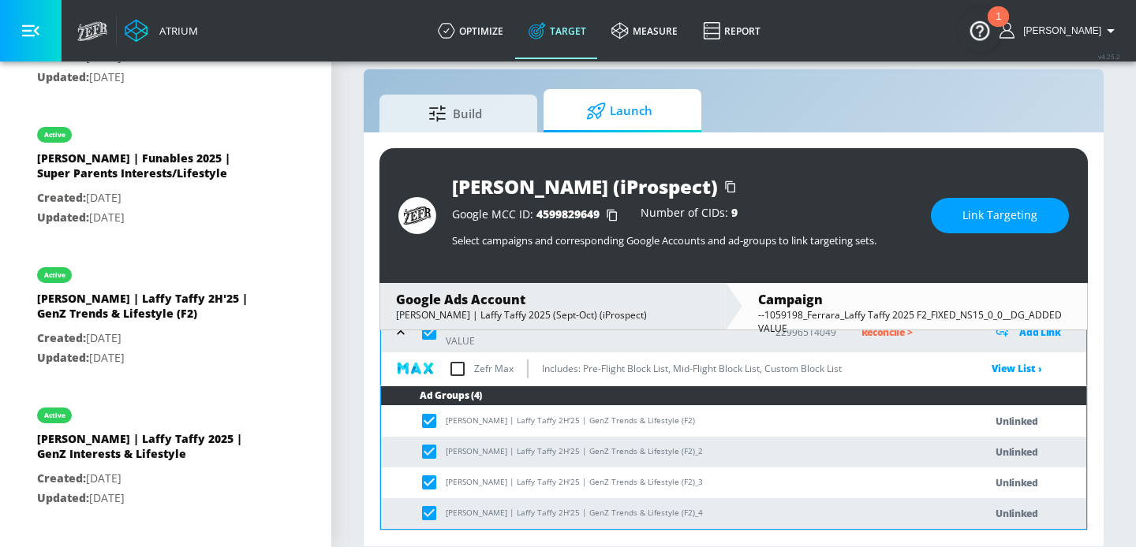
click at [966, 219] on span "Link Targeting" at bounding box center [999, 216] width 75 height 20
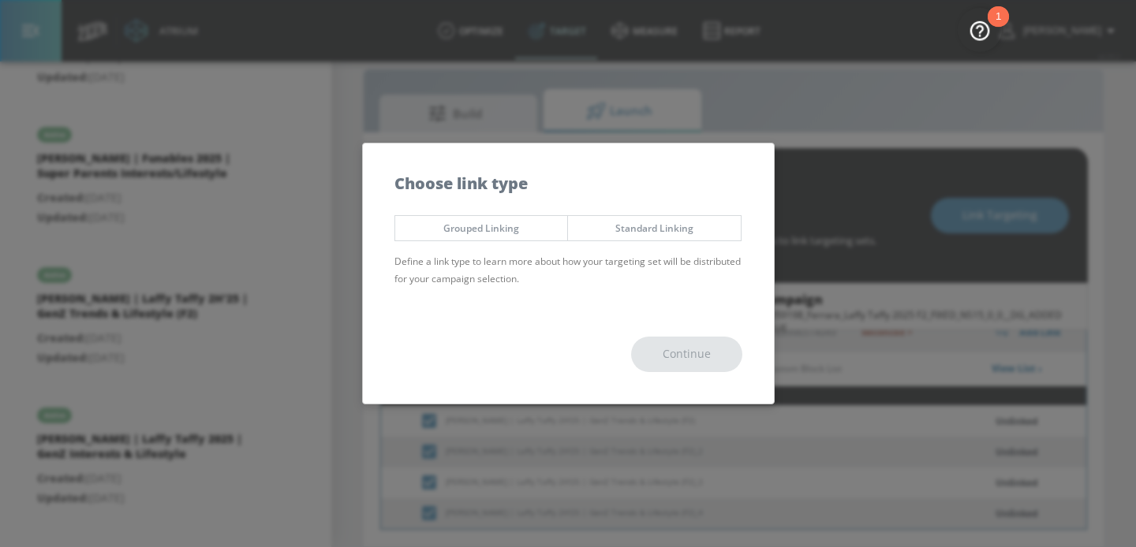
click at [478, 216] on button "Grouped Linking" at bounding box center [481, 228] width 174 height 26
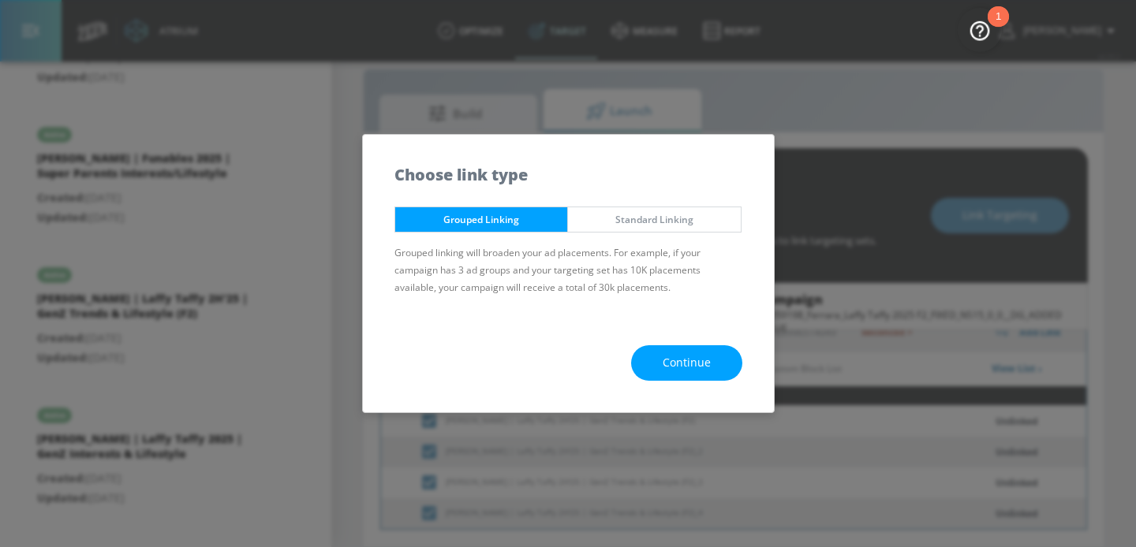
click at [689, 353] on button "Continue" at bounding box center [686, 364] width 111 height 36
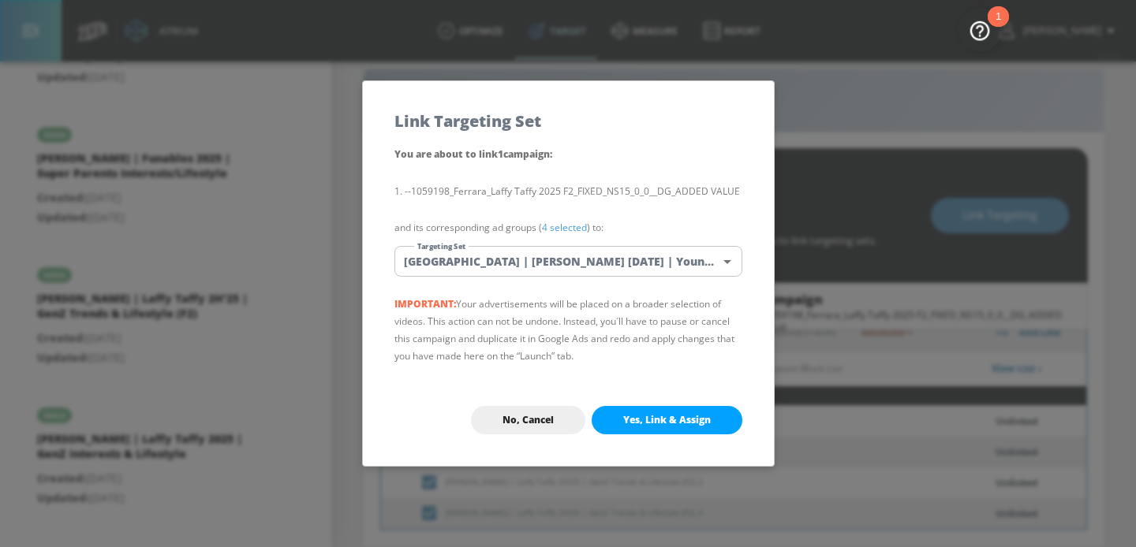
click at [540, 247] on body "Atrium optimize Target measure Report optimize Target measure Report v 4.25.2 […" at bounding box center [568, 262] width 1136 height 570
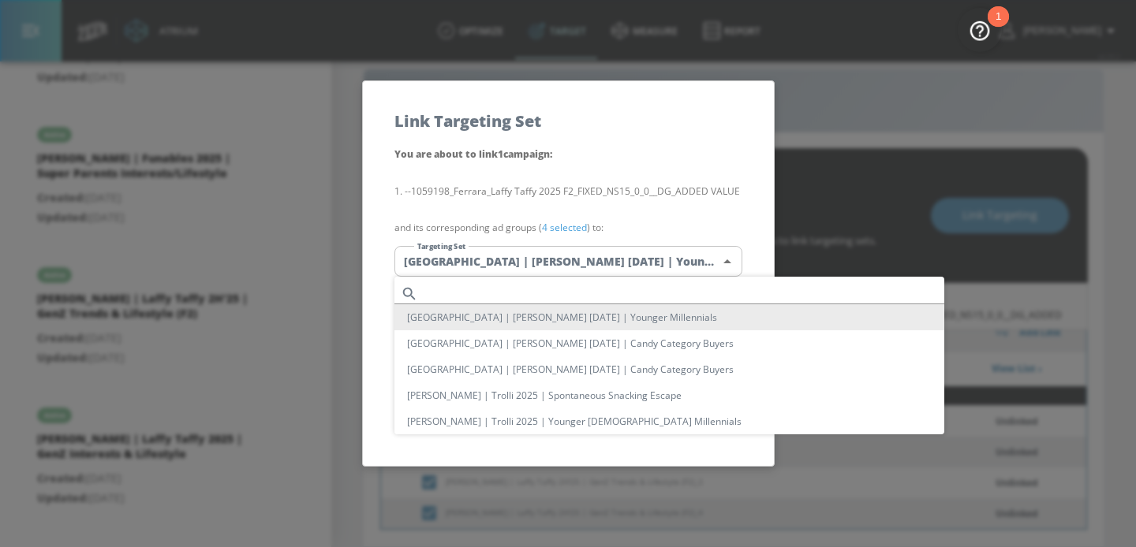
scroll to position [813, 0]
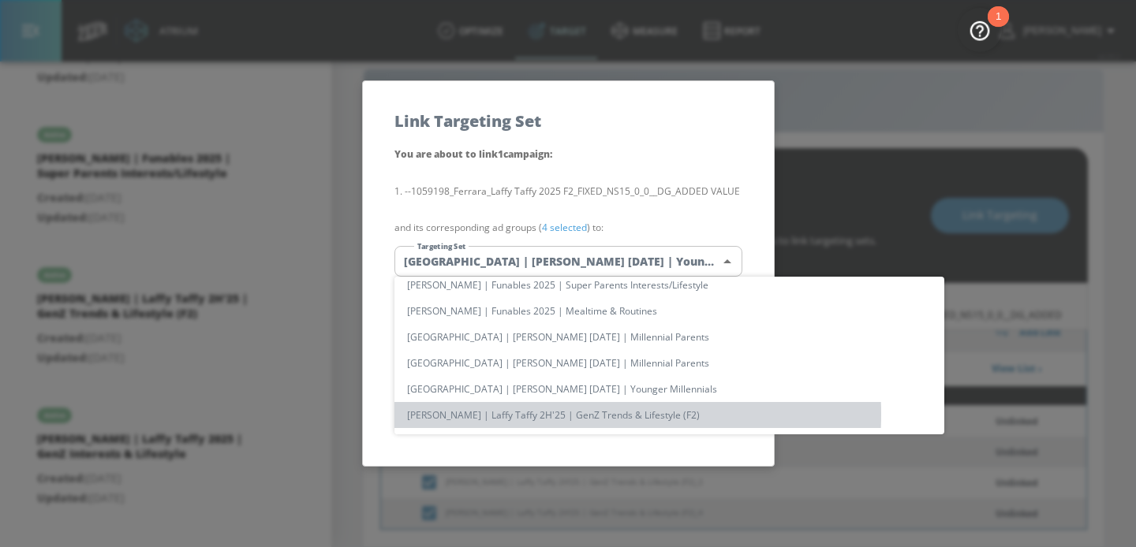
click at [562, 414] on li "[PERSON_NAME] | Laffy Taffy 2H'25 | GenZ Trends & Lifestyle (F2)" at bounding box center [669, 415] width 550 height 26
type input "96571cda-3a8e-4902-96c3-b6be73c7a5b8"
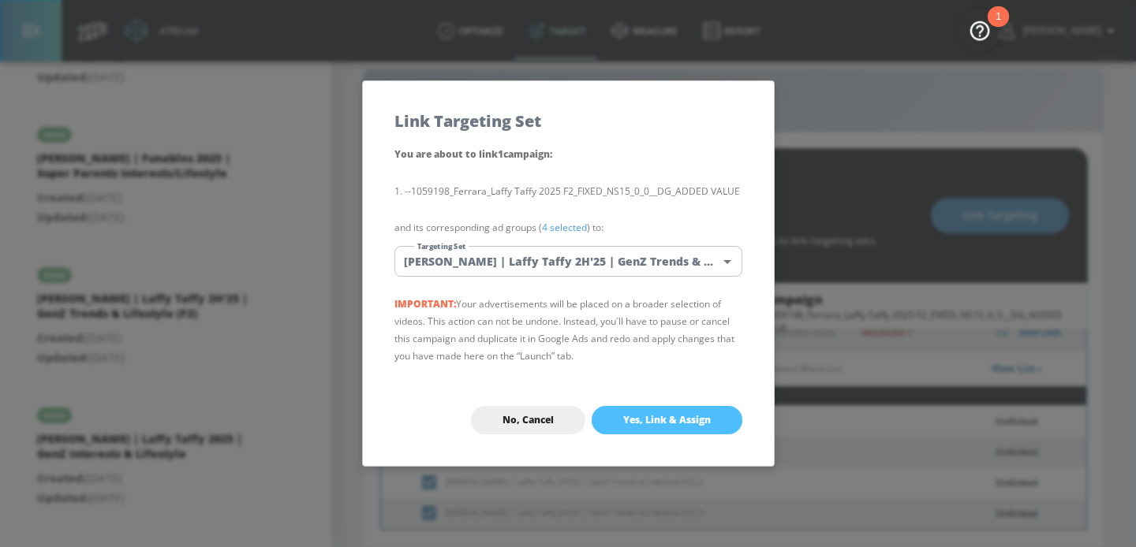
click at [660, 424] on span "Yes, Link & Assign" at bounding box center [667, 420] width 88 height 13
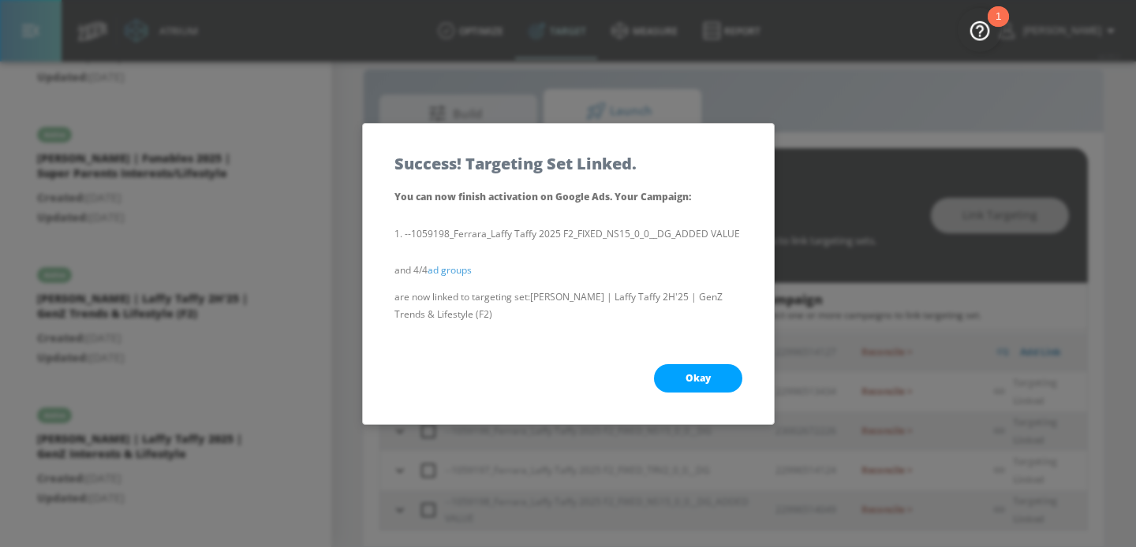
scroll to position [158, 0]
click at [715, 383] on button "Okay" at bounding box center [698, 378] width 88 height 28
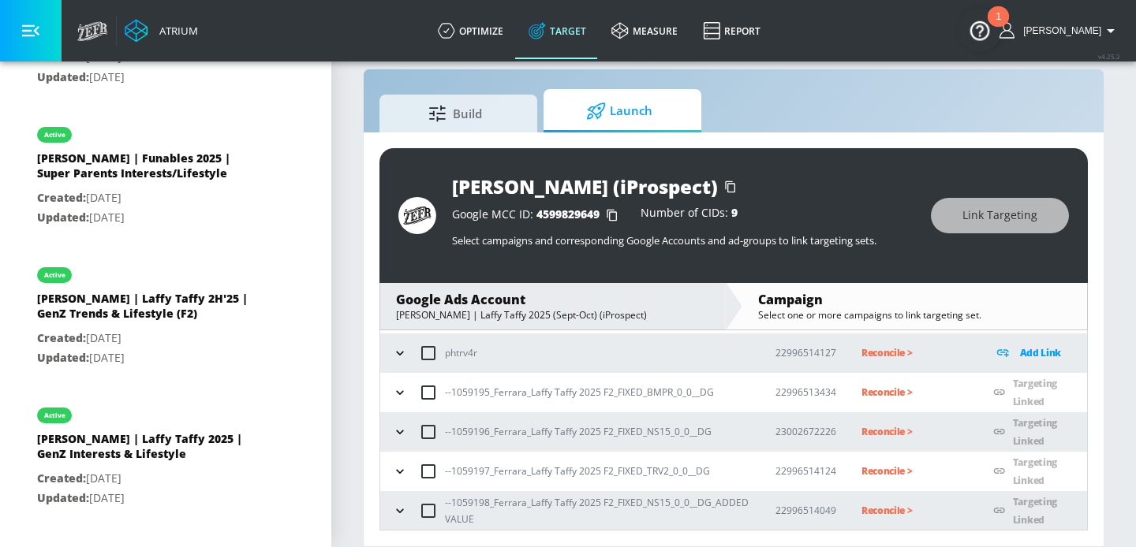
click at [873, 394] on p "Reconcile >" at bounding box center [914, 392] width 107 height 18
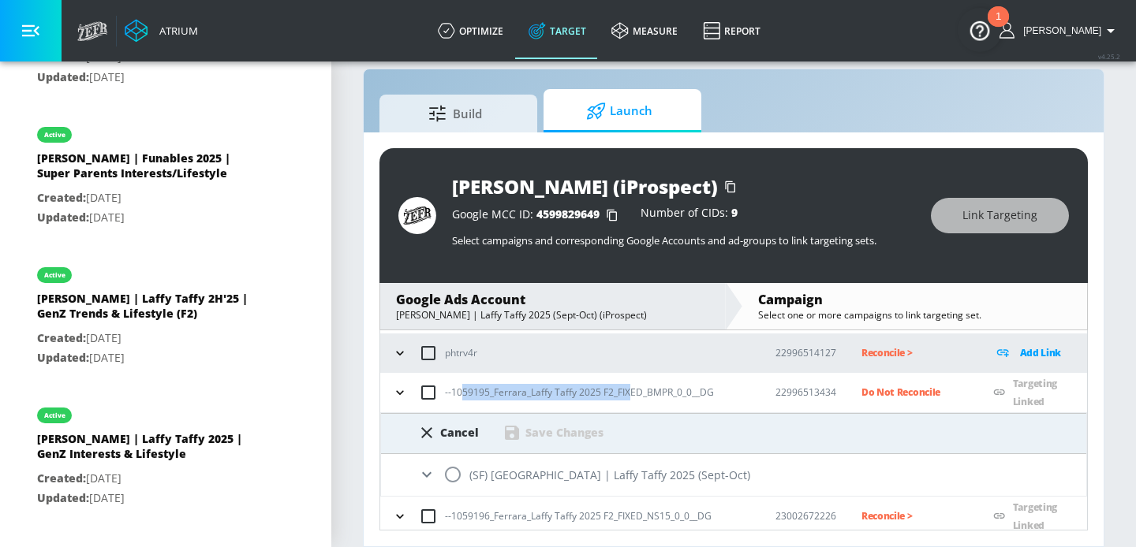
drag, startPoint x: 627, startPoint y: 397, endPoint x: 462, endPoint y: 398, distance: 165.7
click at [462, 398] on p "--1059195_Ferrara_Laffy Taffy 2025 F2_FIXED_BMPR_0_0__DG" at bounding box center [579, 392] width 269 height 17
copy p "59195_Ferrara_Laffy Taffy 2025 F2_FIX"
click at [458, 491] on div "(SF) [GEOGRAPHIC_DATA] | Laffy Taffy 2025 (Sept-Oct)" at bounding box center [733, 475] width 705 height 42
click at [458, 481] on input "radio" at bounding box center [452, 474] width 33 height 33
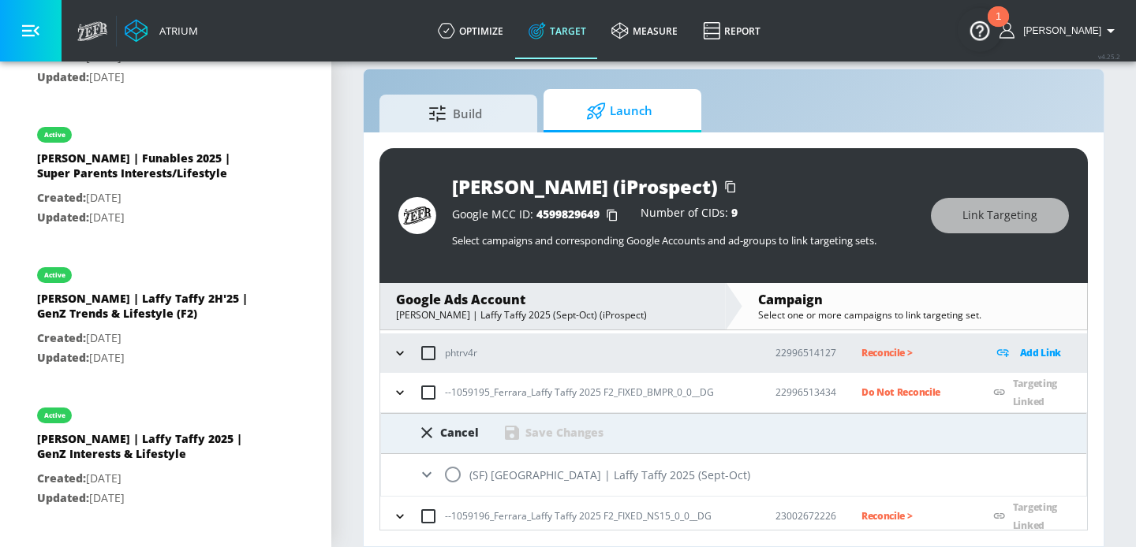
radio input "true"
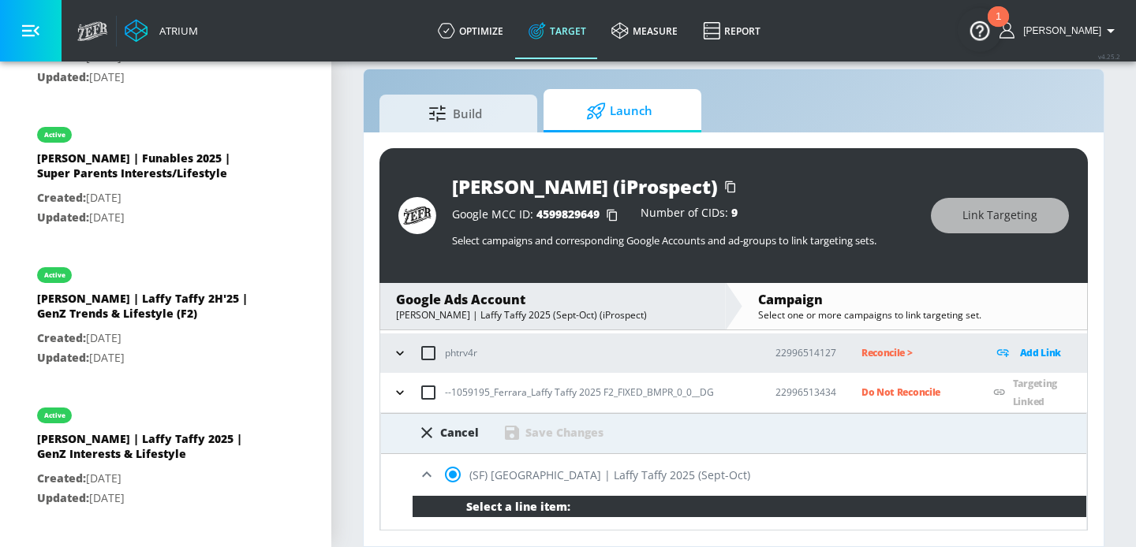
scroll to position [356, 0]
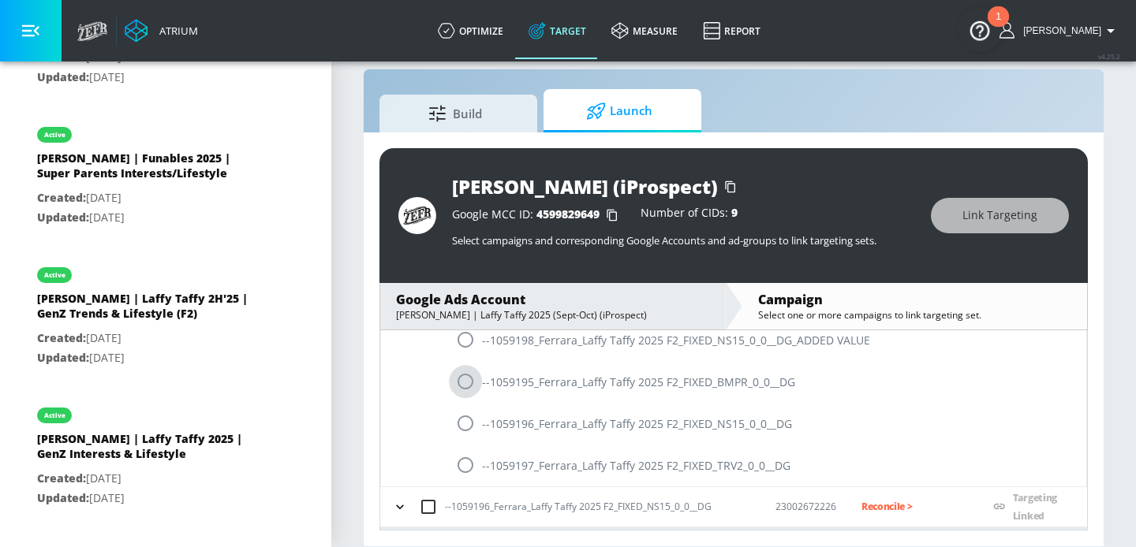
click at [461, 375] on input "radio" at bounding box center [465, 381] width 33 height 33
radio input "true"
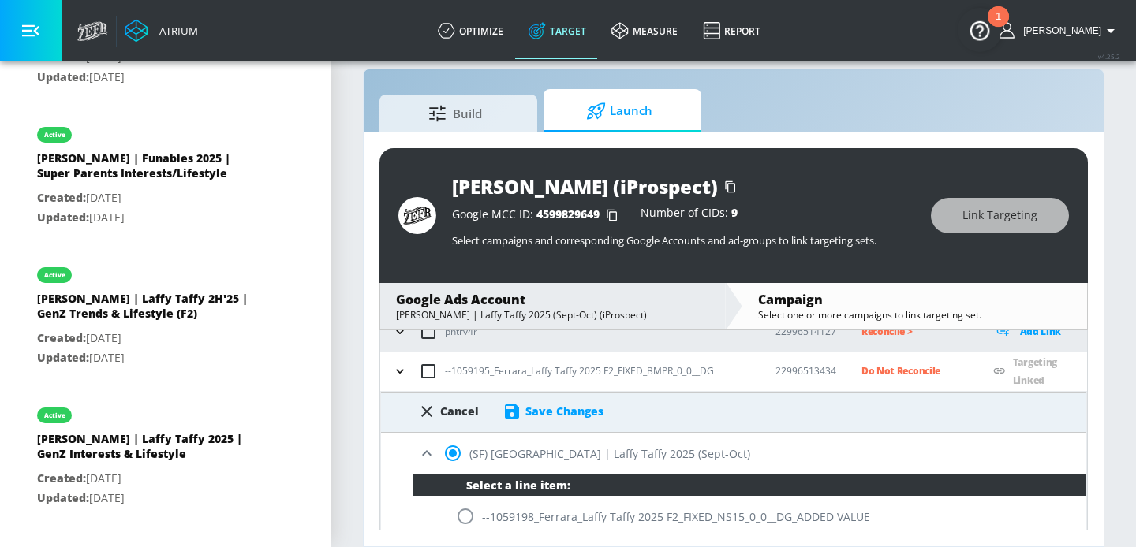
scroll to position [174, 0]
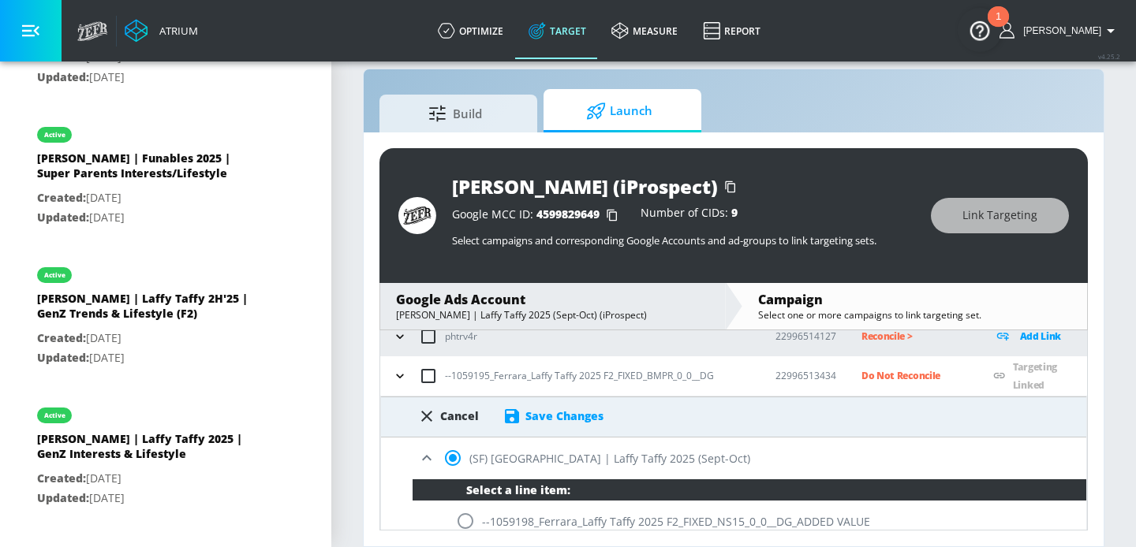
click at [562, 418] on div "Save Changes" at bounding box center [564, 416] width 78 height 15
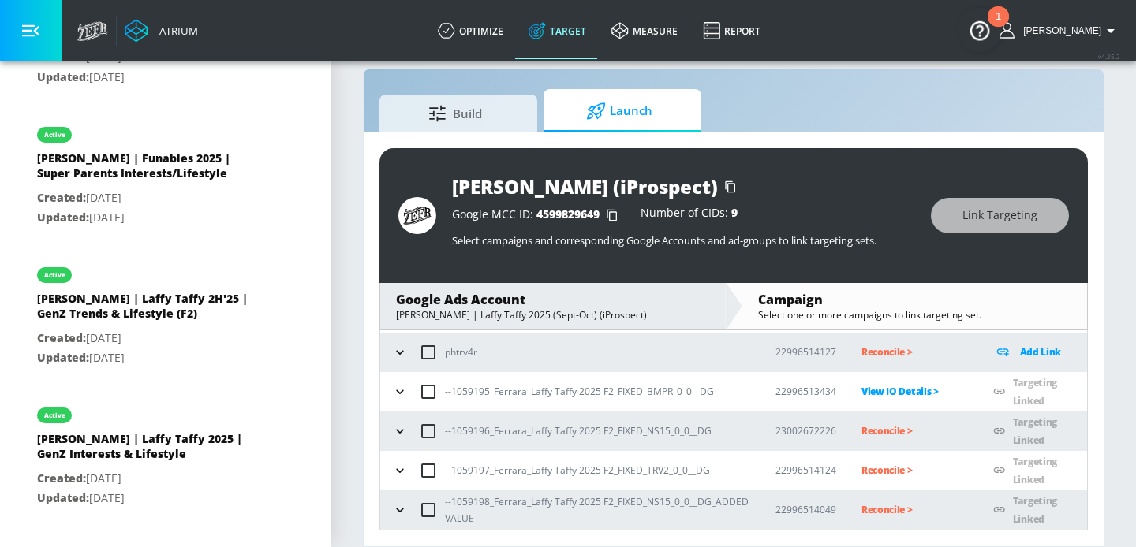
scroll to position [158, 0]
click at [873, 428] on p "Reconcile >" at bounding box center [914, 432] width 107 height 18
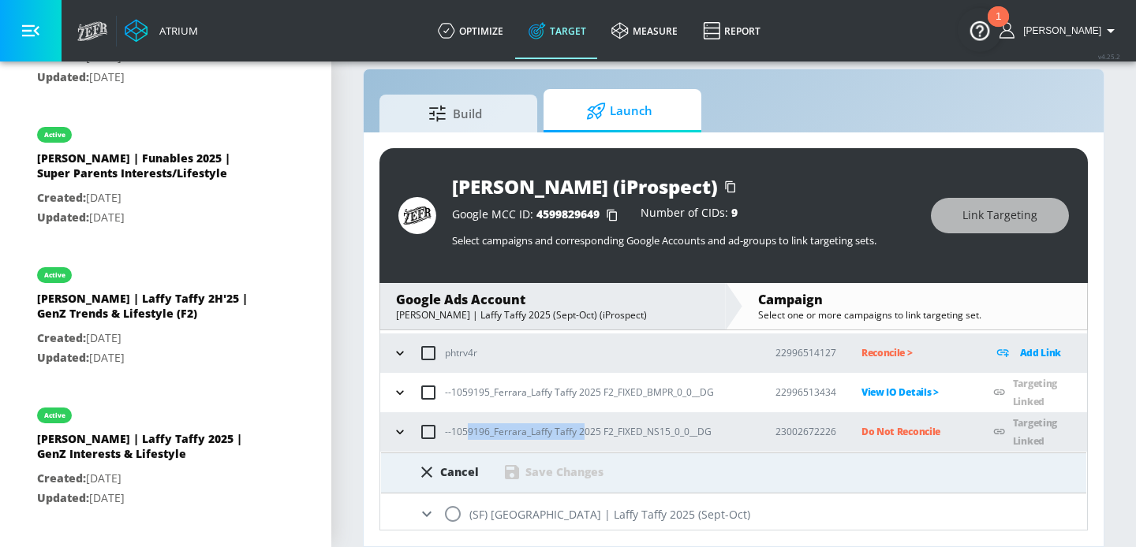
drag, startPoint x: 584, startPoint y: 435, endPoint x: 465, endPoint y: 435, distance: 118.3
click at [465, 435] on p "--1059196_Ferrara_Laffy Taffy 2025 F2_FIXED_NS15_0_0__DG" at bounding box center [578, 432] width 267 height 17
copy p "9196_Ferrara_Laffy Taffy 2"
click at [455, 533] on div "[PERSON_NAME] (iProspect) Google MCC ID: 4599829649 Number of CIDs: 9 Select ca…" at bounding box center [734, 340] width 740 height 414
click at [455, 519] on input "radio" at bounding box center [452, 514] width 33 height 33
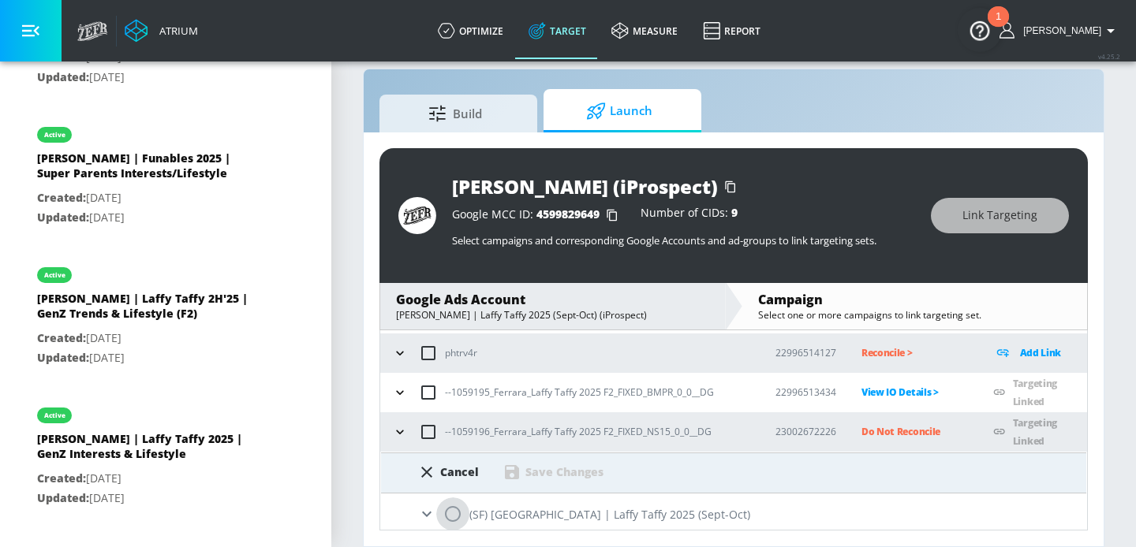
radio input "true"
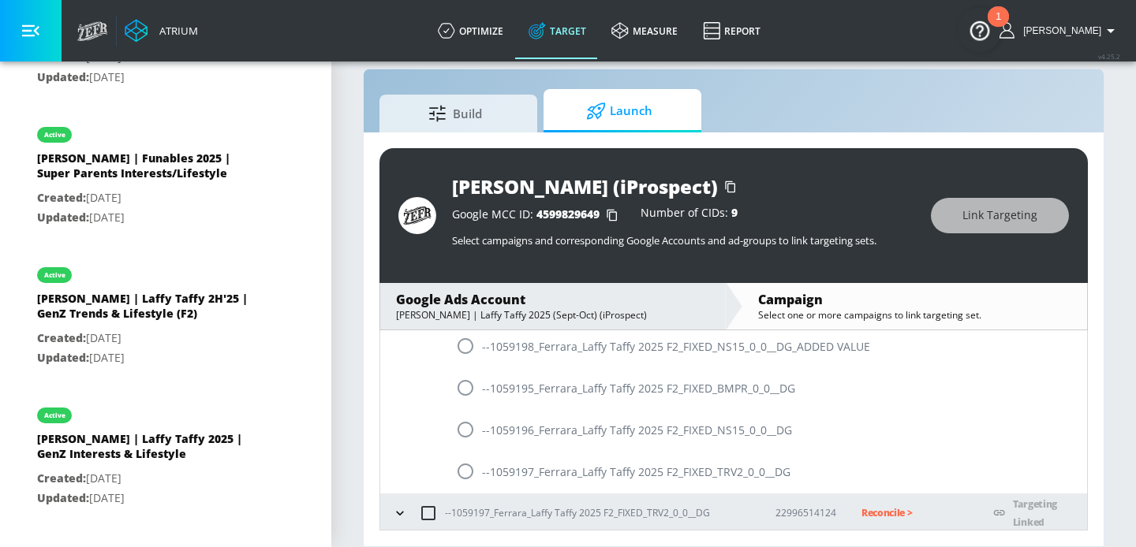
click at [467, 434] on input "radio" at bounding box center [465, 429] width 33 height 33
radio input "true"
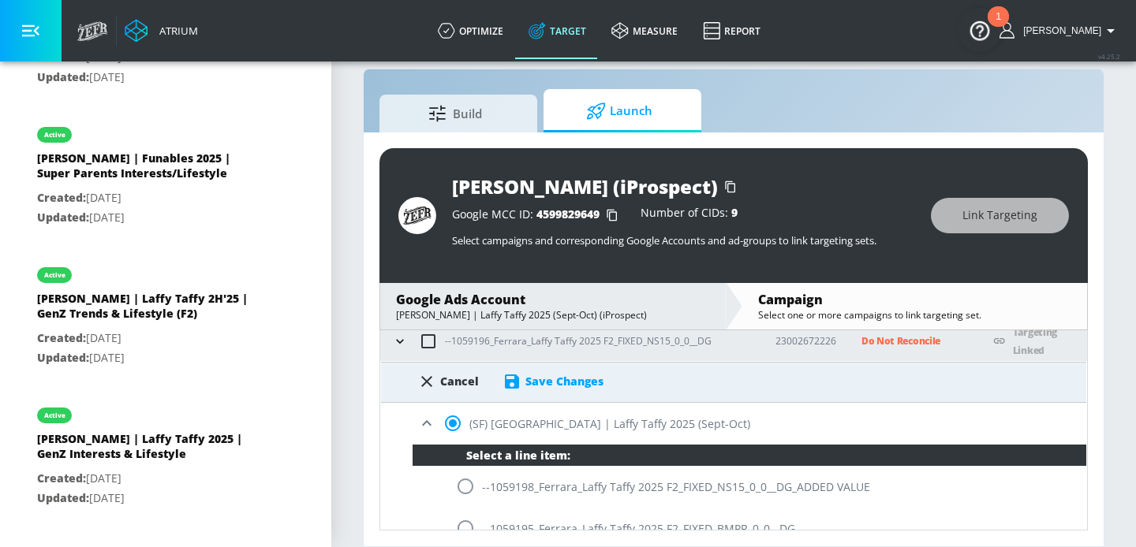
scroll to position [237, 0]
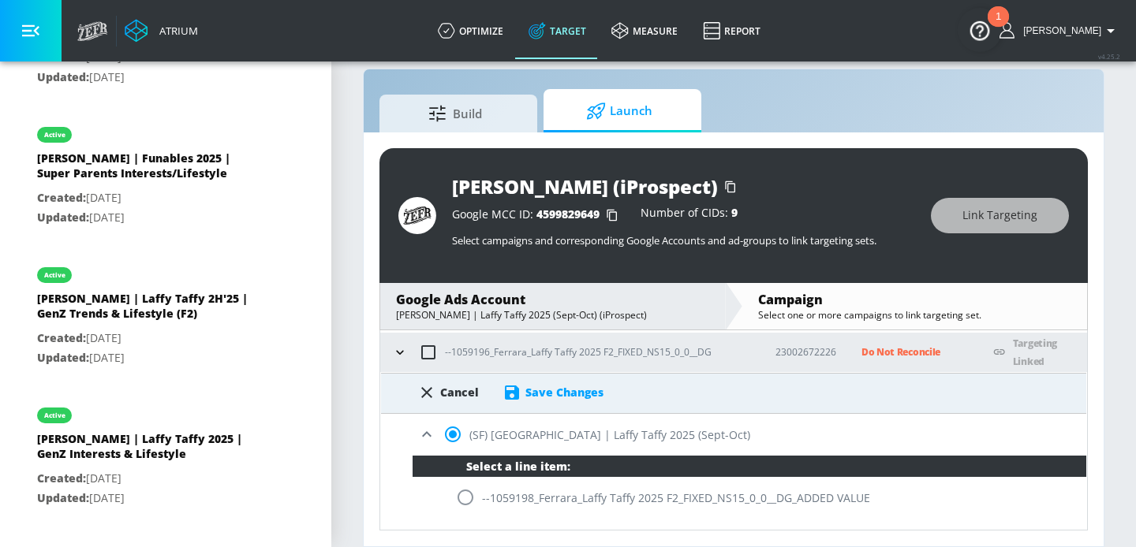
click at [581, 394] on div "Save Changes" at bounding box center [564, 392] width 78 height 15
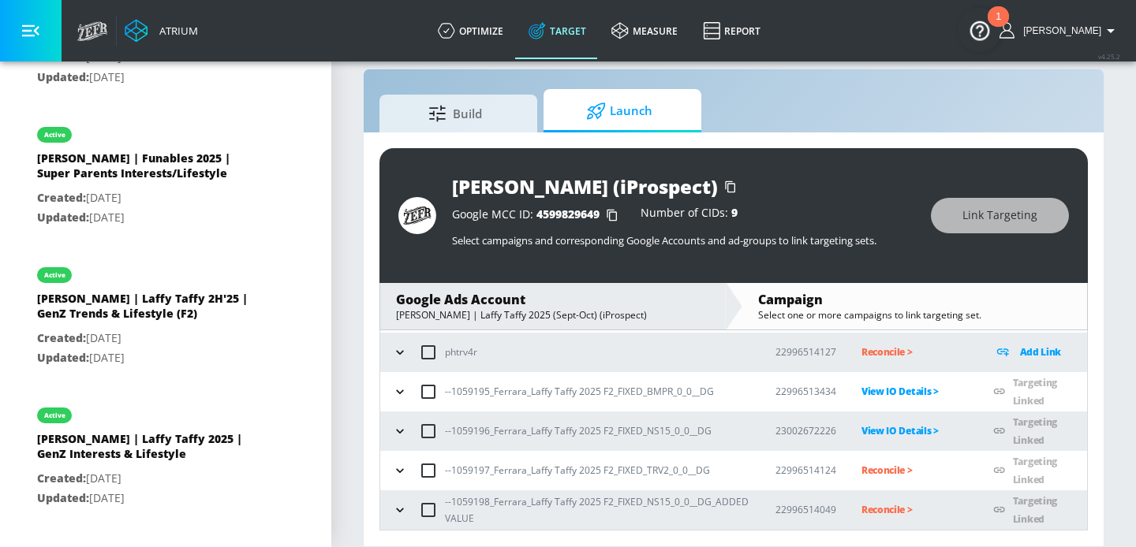
scroll to position [158, 0]
click at [892, 475] on p "Reconcile >" at bounding box center [914, 471] width 107 height 18
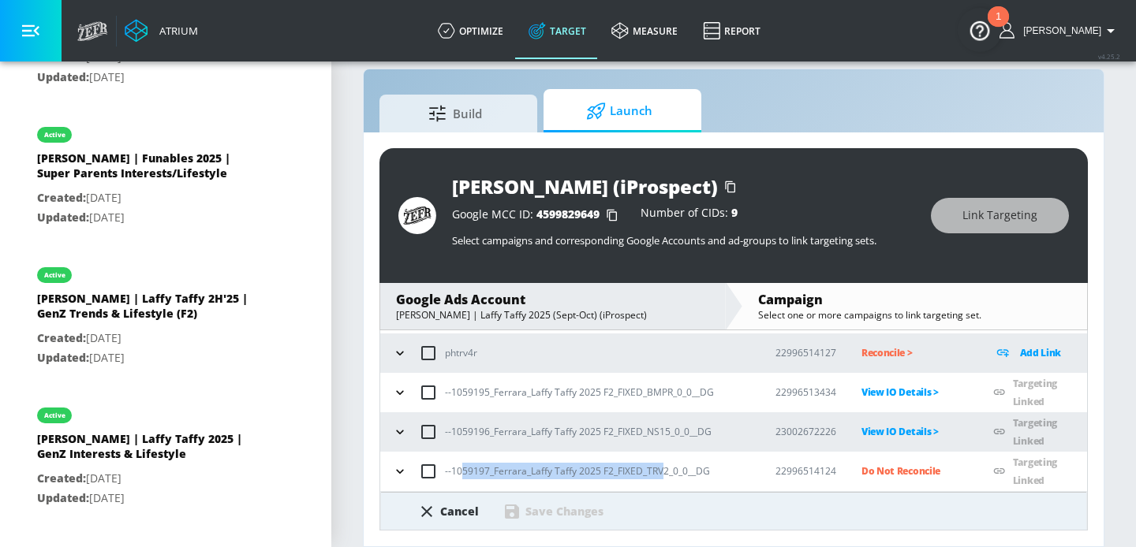
drag, startPoint x: 662, startPoint y: 471, endPoint x: 458, endPoint y: 470, distance: 204.3
click at [458, 470] on p "--1059197_Ferrara_Laffy Taffy 2025 F2_FIXED_TRV2_0_0__DG" at bounding box center [577, 471] width 265 height 17
copy p "059197_Ferrara_Laffy Taffy 2025 F2_FIXED_TRV"
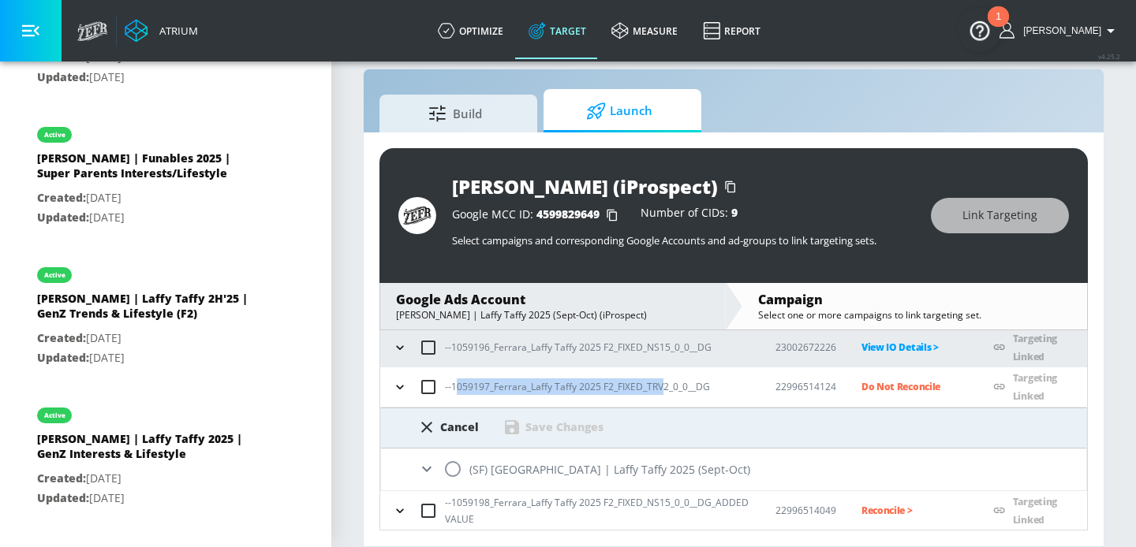
click at [458, 463] on input "radio" at bounding box center [452, 469] width 33 height 33
radio input "true"
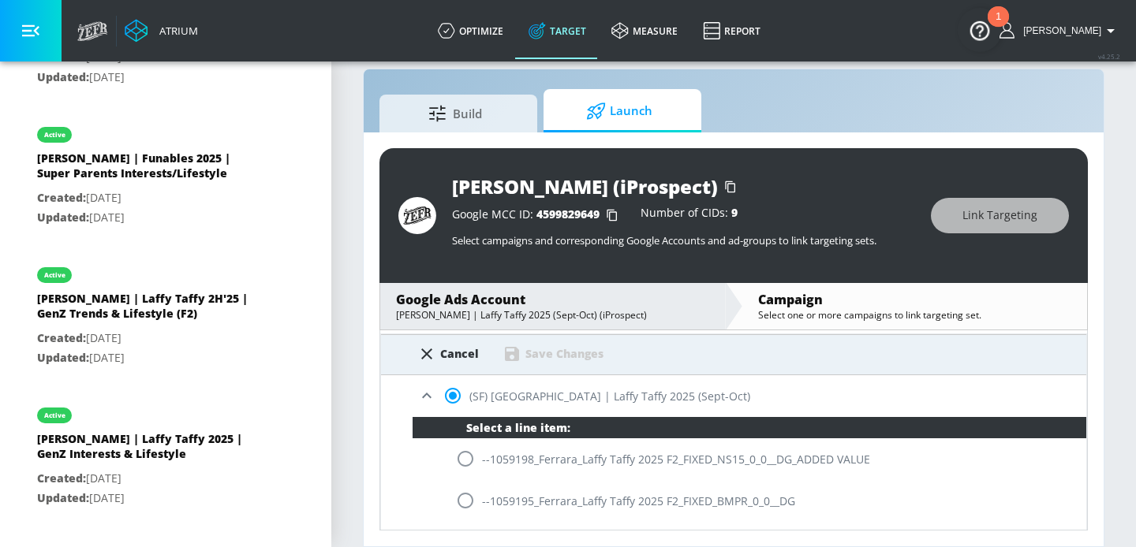
scroll to position [431, 0]
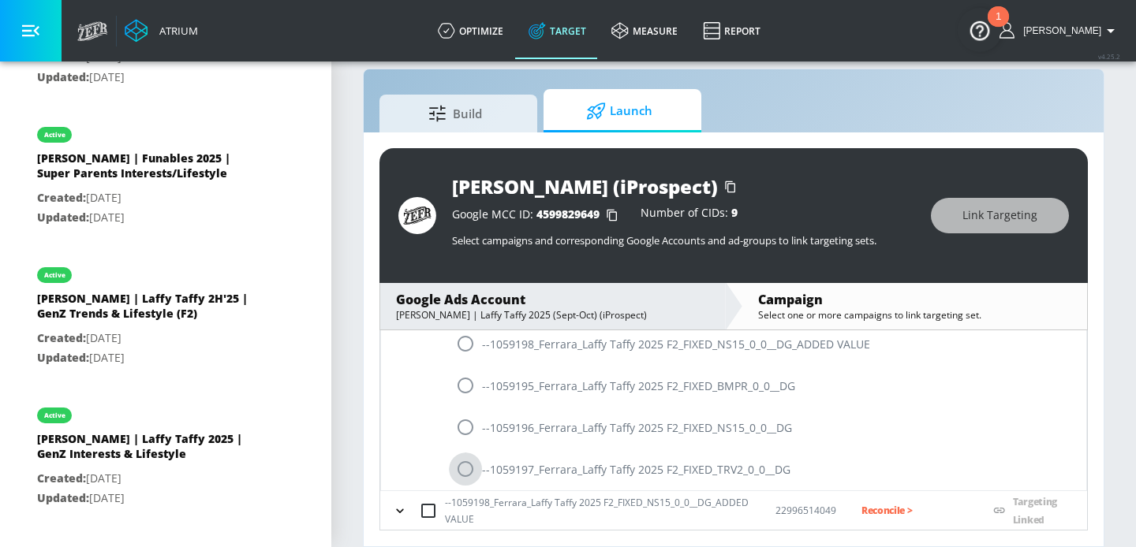
click at [462, 469] on input "radio" at bounding box center [465, 469] width 33 height 33
radio input "true"
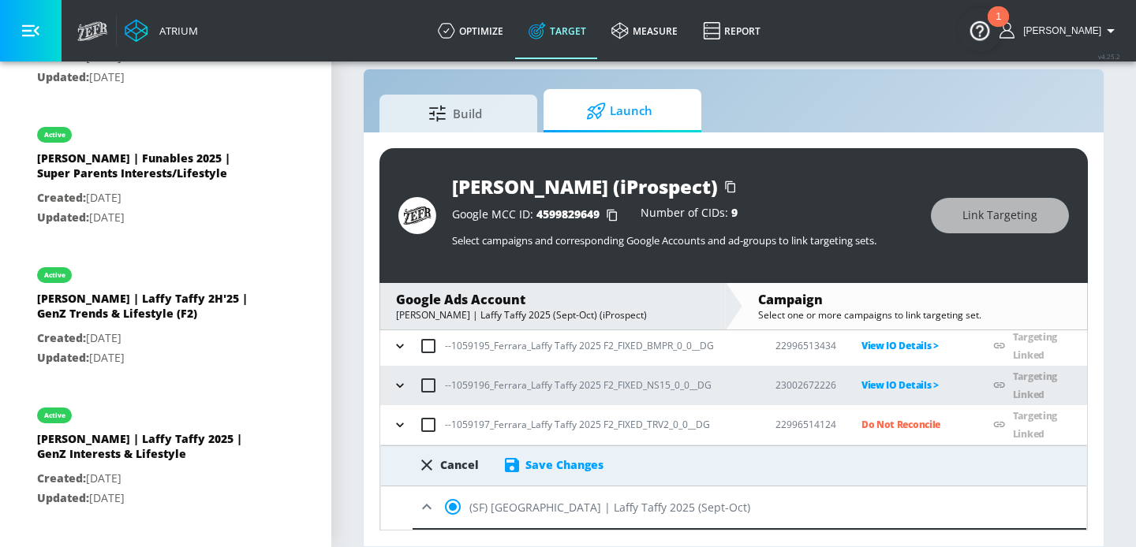
scroll to position [205, 0]
click at [569, 462] on div "Save Changes" at bounding box center [564, 464] width 78 height 15
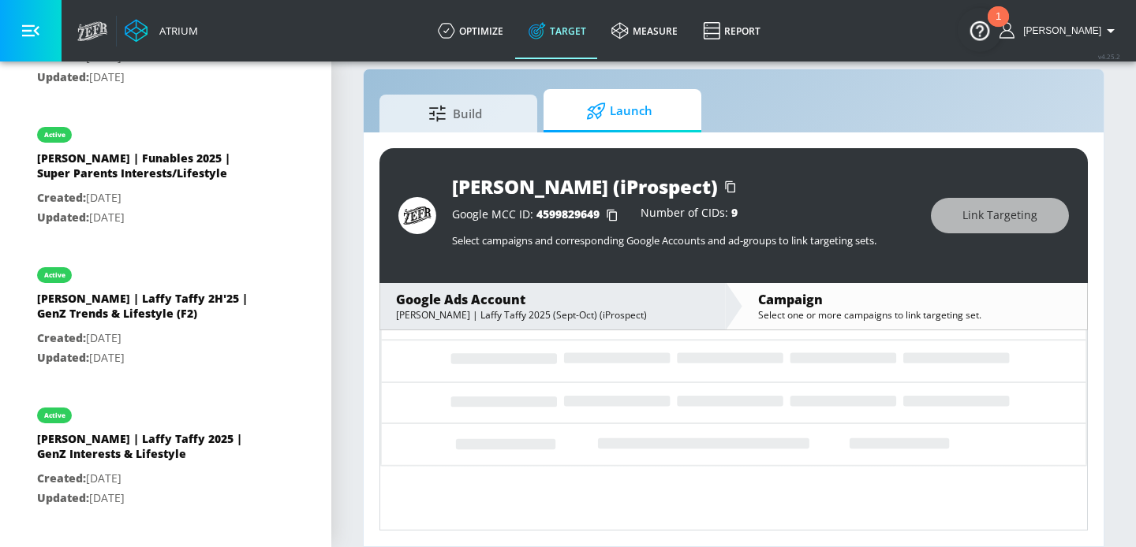
scroll to position [158, 0]
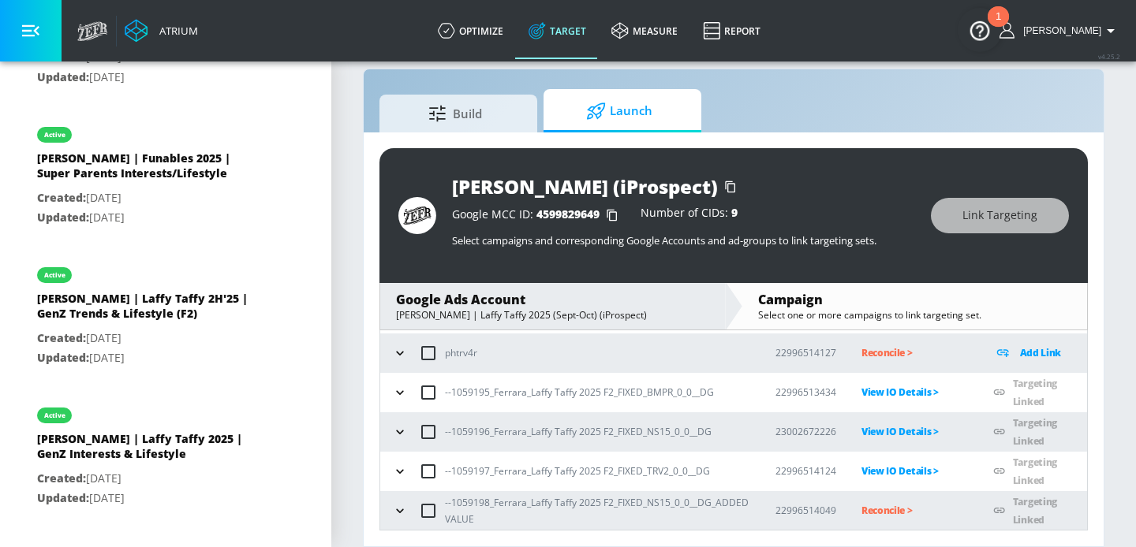
click at [865, 514] on p "Reconcile >" at bounding box center [914, 511] width 107 height 18
drag, startPoint x: 592, startPoint y: 505, endPoint x: 458, endPoint y: 503, distance: 133.3
click at [458, 503] on p "--1059198_Ferrara_Laffy Taffy 2025 F2_FIXED_NS15_0_0__DG_ADDED VALUE" at bounding box center [597, 511] width 305 height 33
copy p "059198_Ferrara_Laffy Taffy 202"
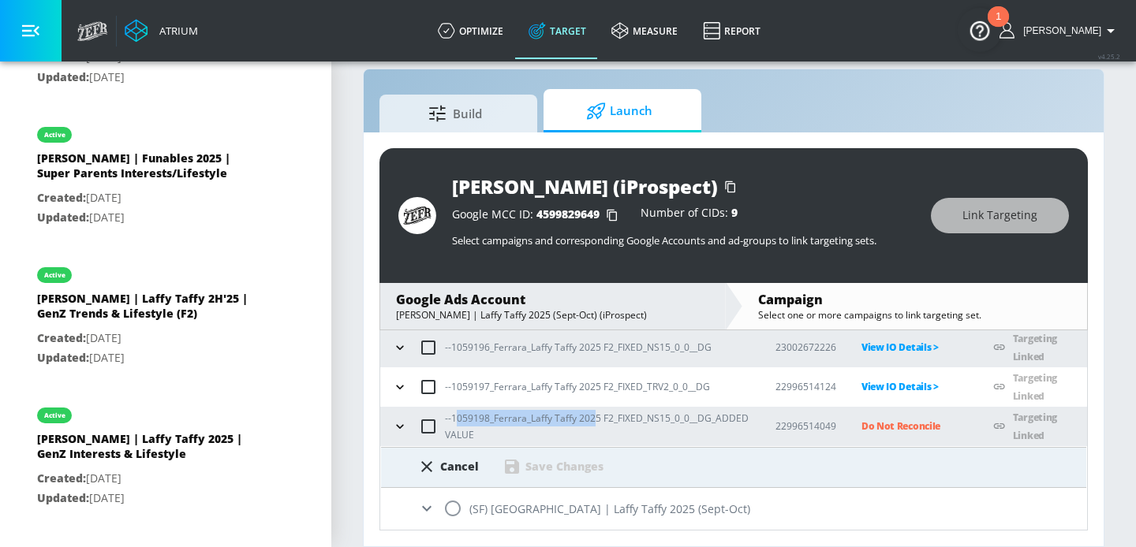
click at [448, 509] on input "radio" at bounding box center [452, 508] width 33 height 33
radio input "true"
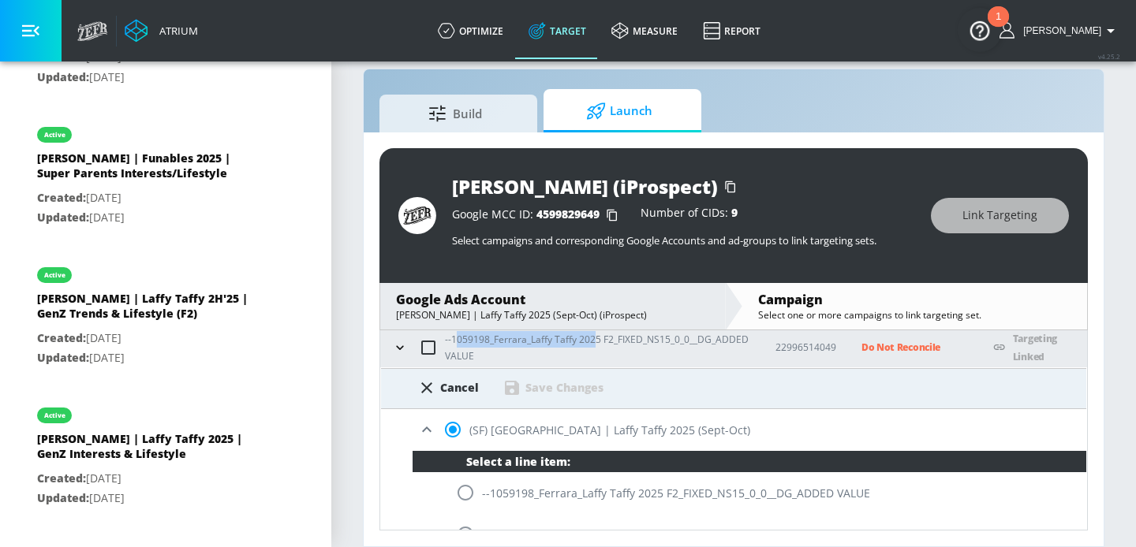
scroll to position [351, 0]
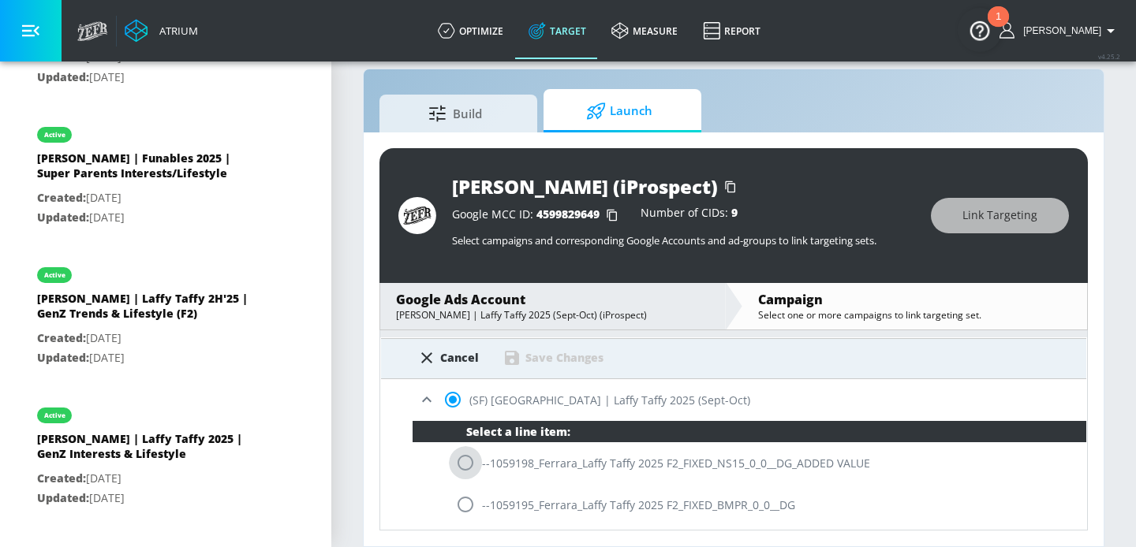
click at [467, 467] on input "radio" at bounding box center [465, 463] width 33 height 33
radio input "true"
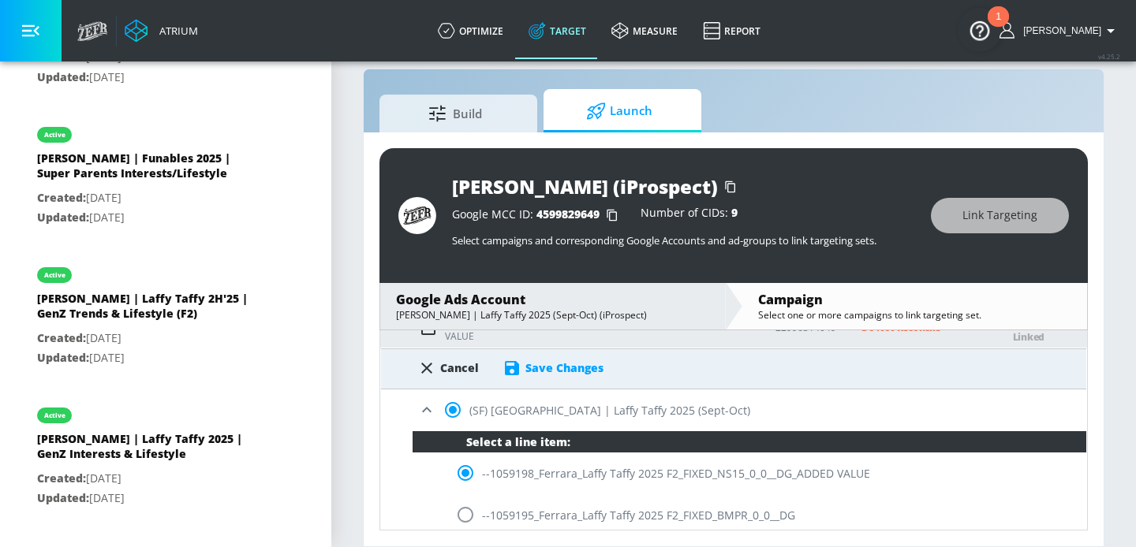
scroll to position [275, 0]
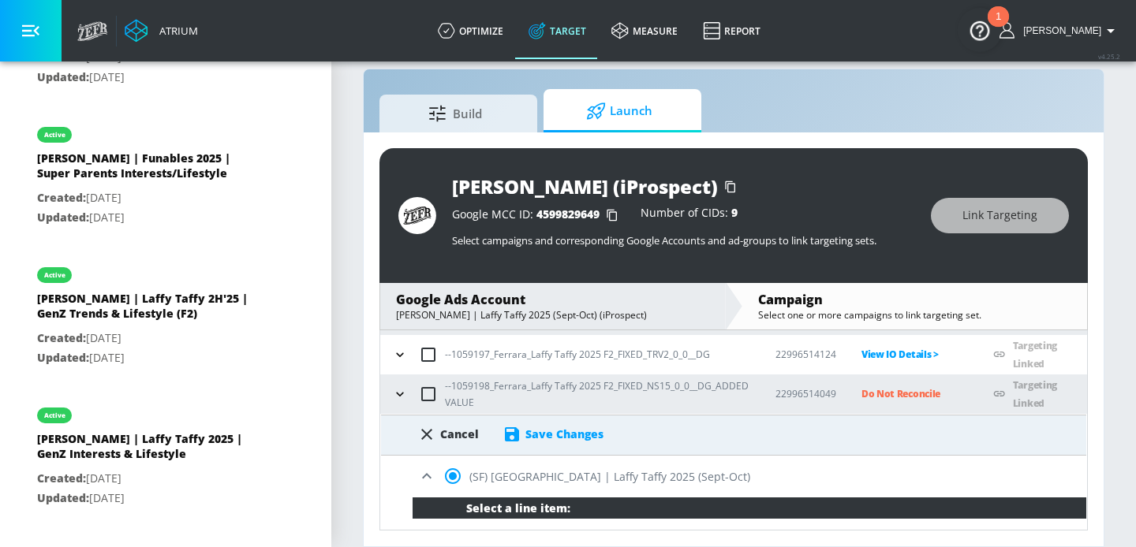
click at [579, 431] on div "Save Changes" at bounding box center [564, 434] width 78 height 15
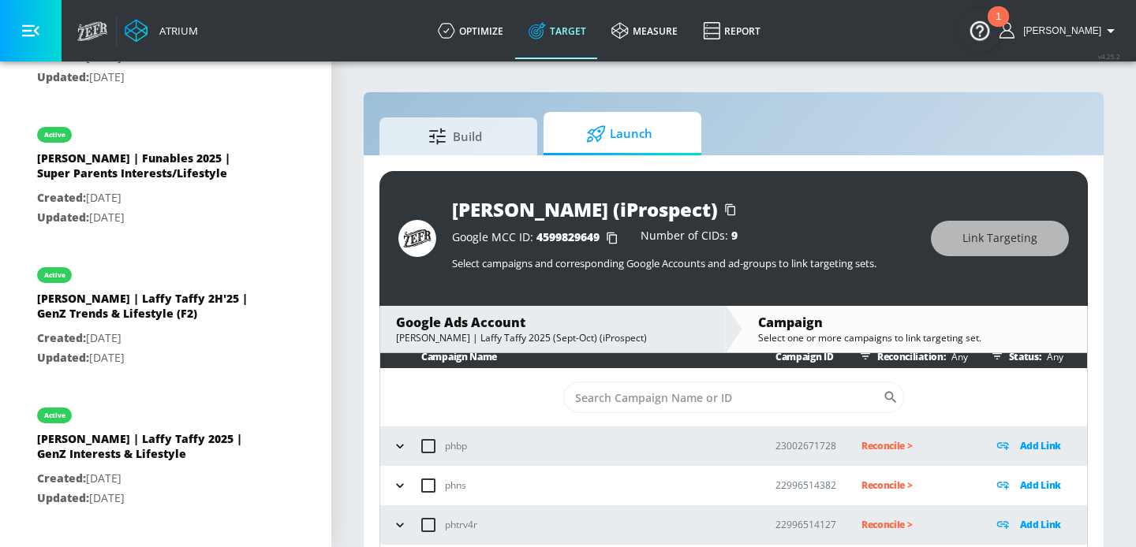
scroll to position [0, 0]
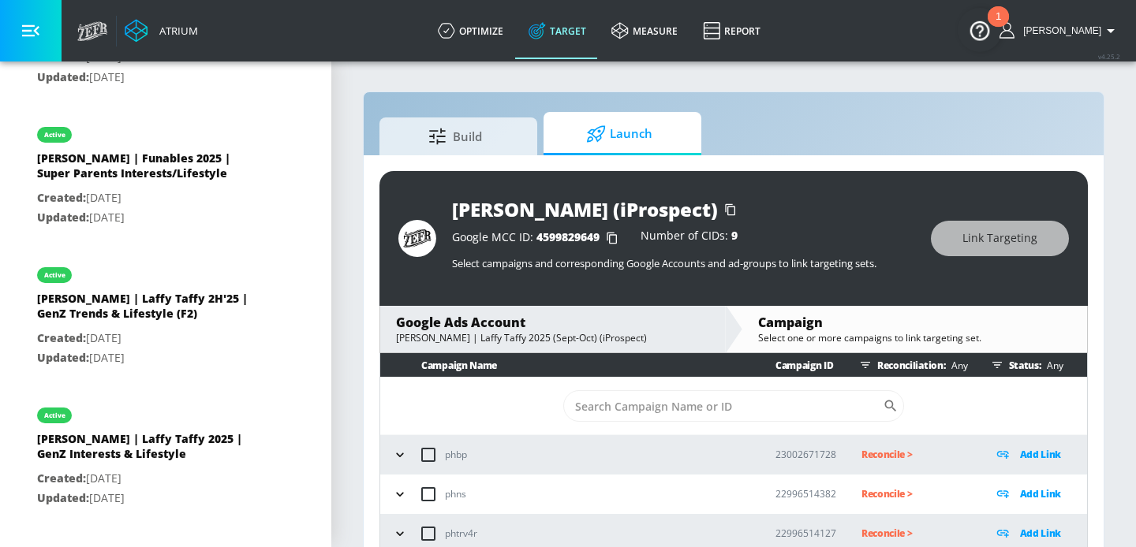
click at [1108, 241] on section "Build Launch [PERSON_NAME] (iProspect) Google MCC ID: 4599829649 Number of CIDs…" at bounding box center [733, 315] width 805 height 510
